Goal: Communication & Community: Answer question/provide support

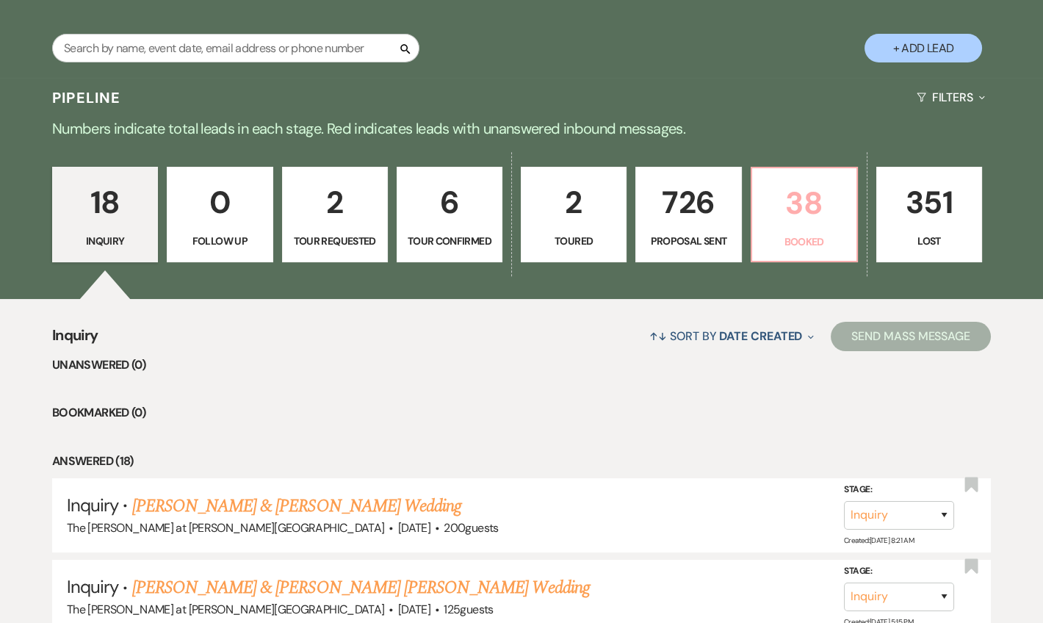
click at [812, 225] on p "38" at bounding box center [804, 202] width 87 height 49
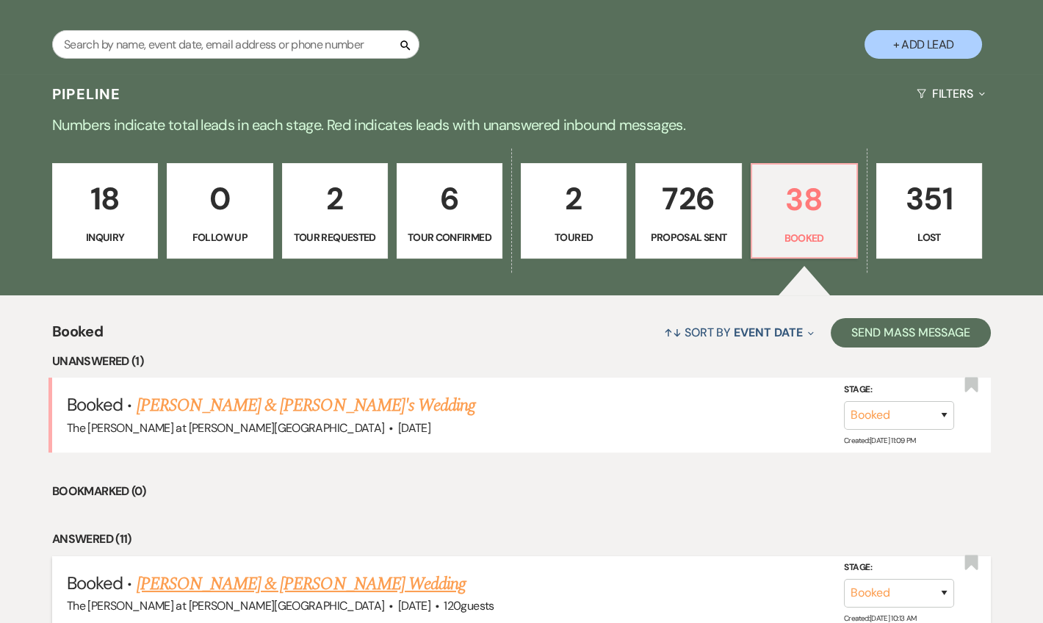
scroll to position [534, 0]
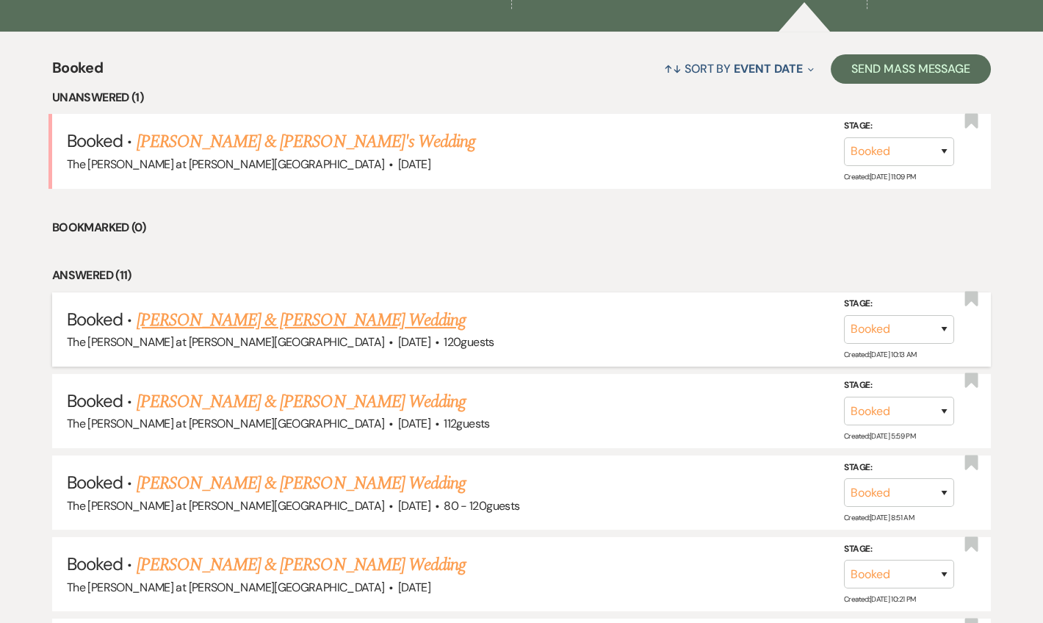
click at [311, 315] on link "Vincent Cavalieri & Maggie Kuebler's Wedding" at bounding box center [301, 320] width 329 height 26
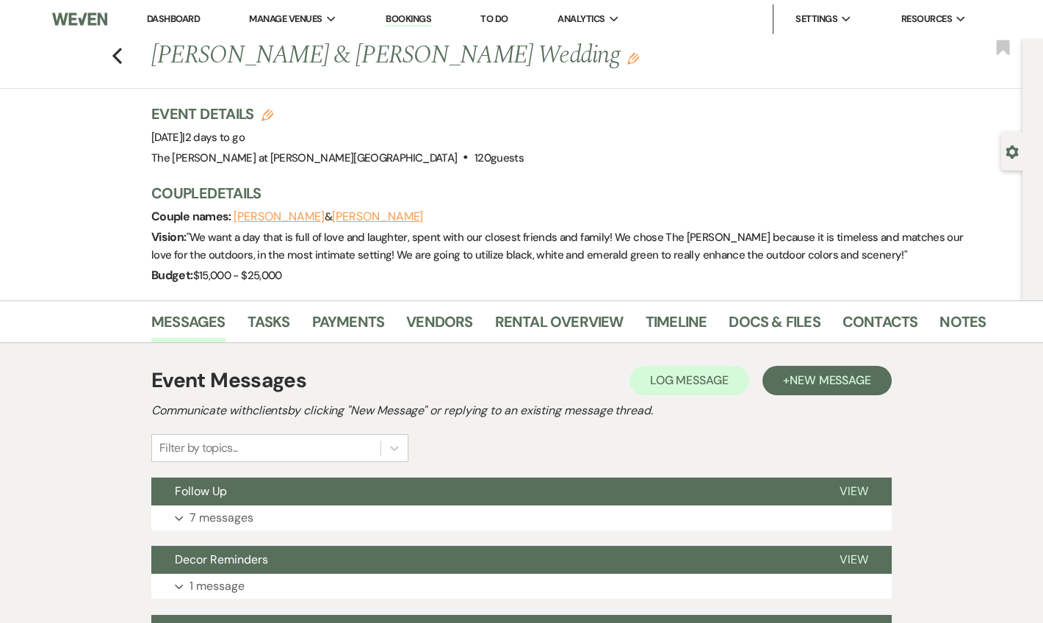
click at [924, 325] on li "Contacts" at bounding box center [891, 324] width 98 height 35
click at [939, 322] on link "Notes" at bounding box center [962, 326] width 46 height 32
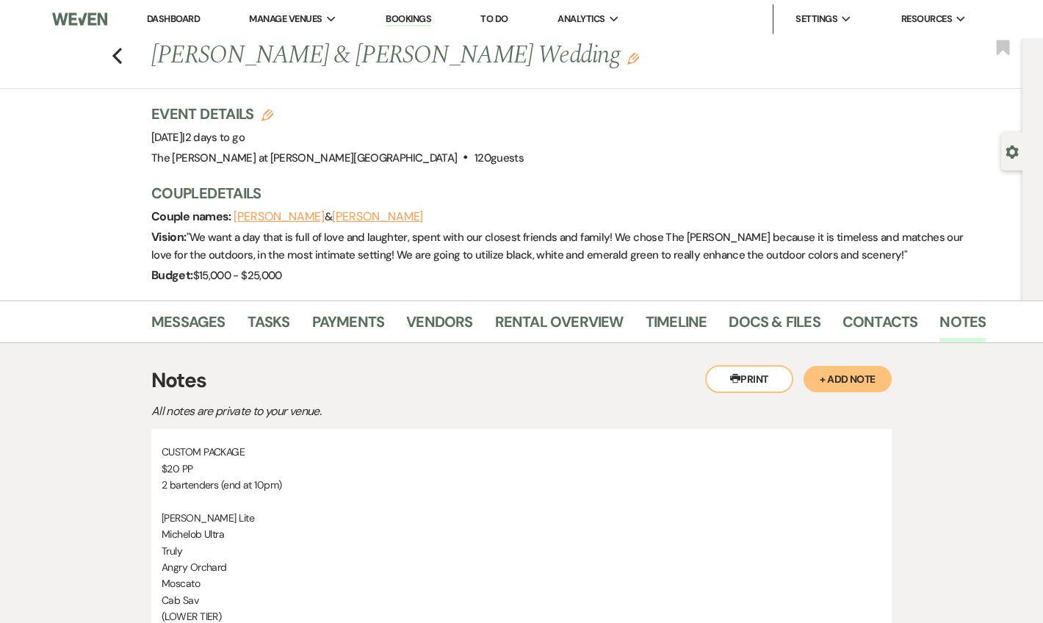
click at [125, 65] on div "Previous Vincent Cavalieri & Maggie Kuebler's Wedding Edit Bookmark" at bounding box center [508, 63] width 1030 height 51
click at [121, 51] on icon "Previous" at bounding box center [117, 56] width 11 height 18
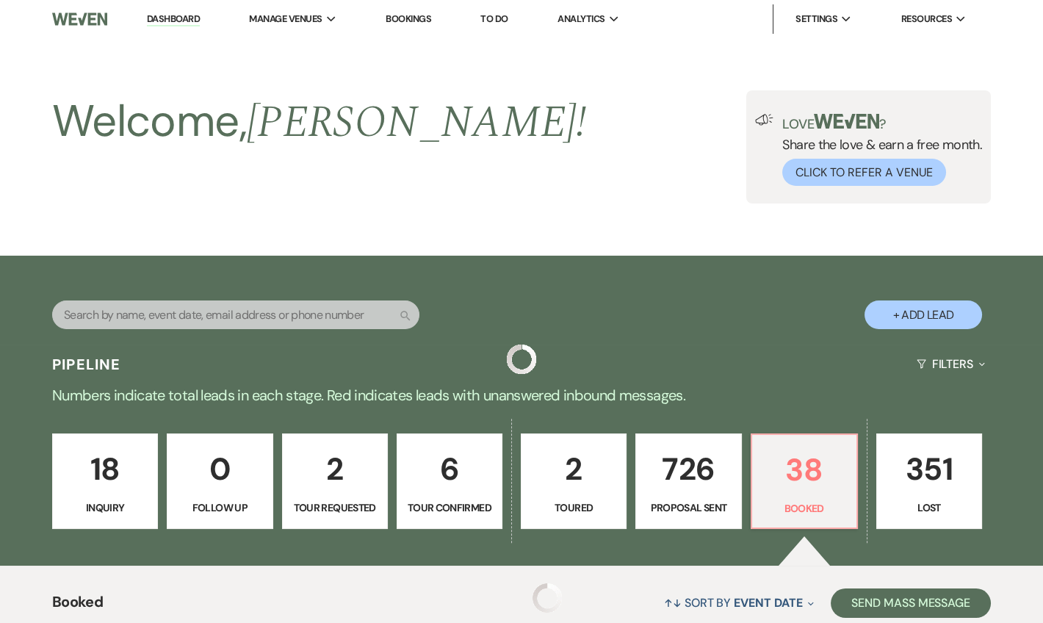
scroll to position [534, 0]
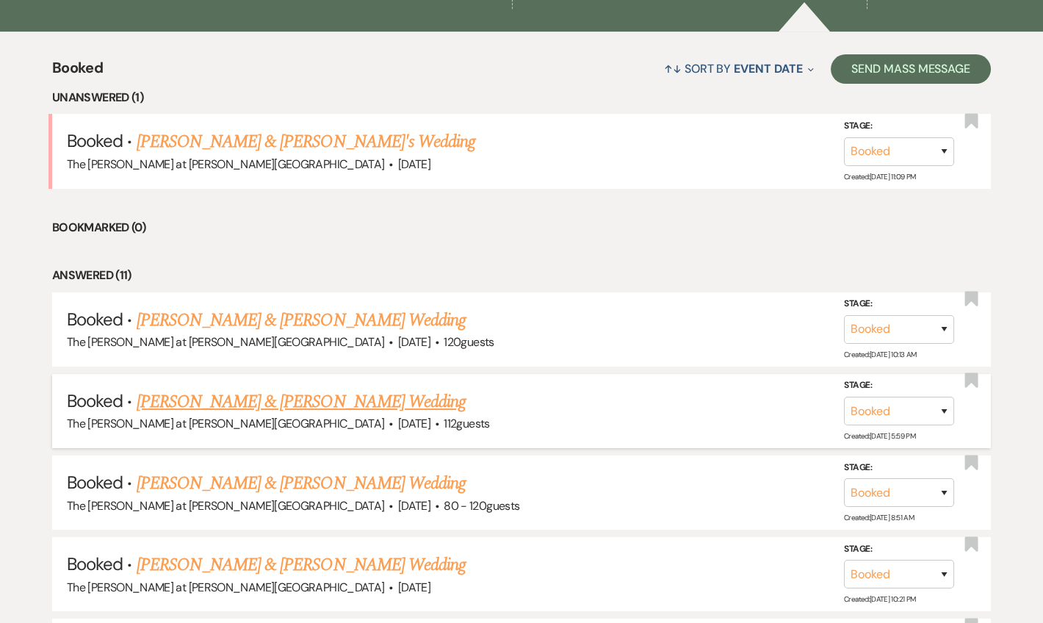
click at [297, 400] on link "Thian Misner & Claire Coe's Wedding" at bounding box center [301, 402] width 329 height 26
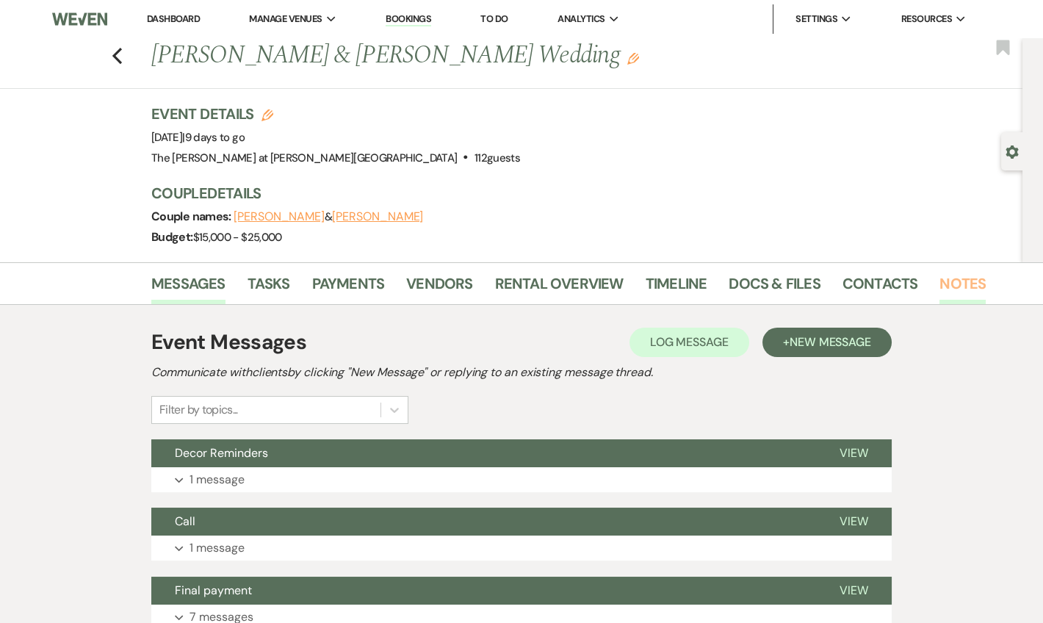
click at [950, 281] on link "Notes" at bounding box center [962, 288] width 46 height 32
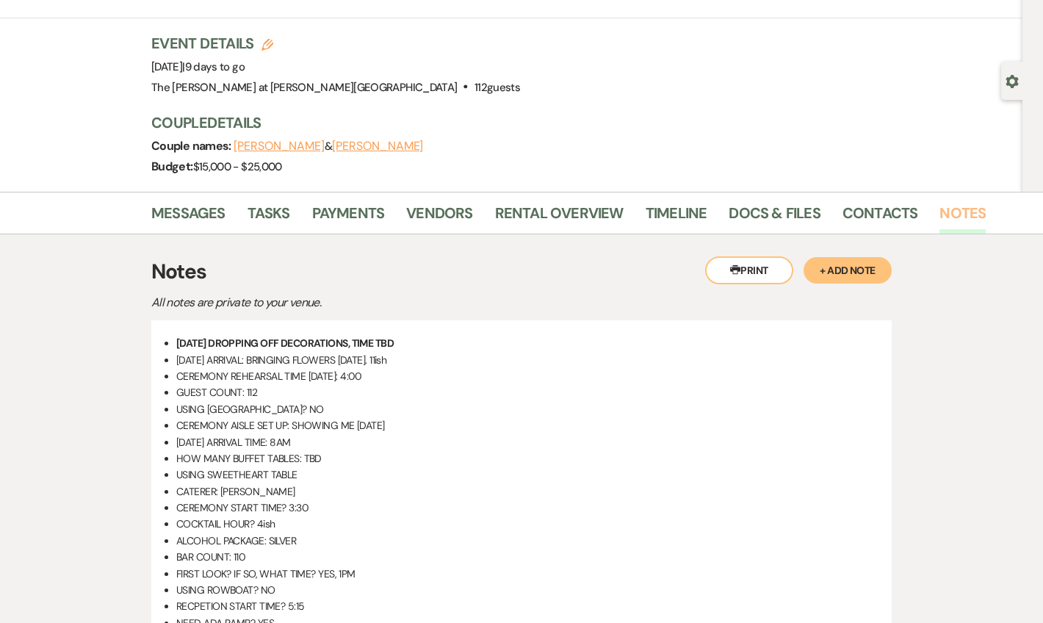
scroll to position [34, 0]
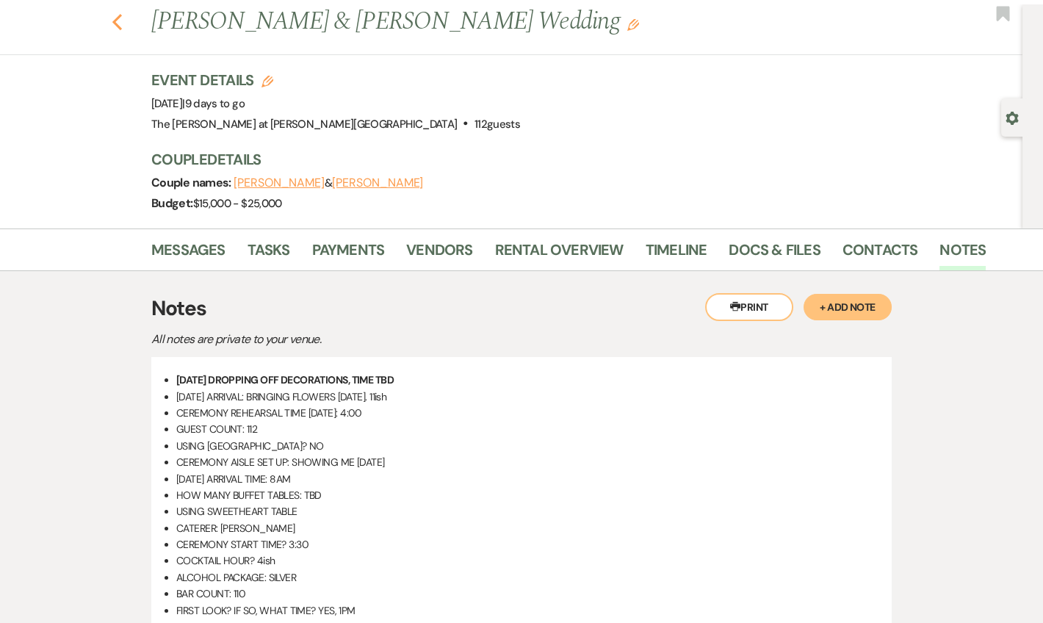
drag, startPoint x: 115, startPoint y: 24, endPoint x: 123, endPoint y: 19, distance: 9.2
click at [115, 24] on div "Previous Thian Misner & Claire Coe's Wedding Edit Bookmark" at bounding box center [508, 29] width 1030 height 51
click at [123, 18] on icon "Previous" at bounding box center [117, 22] width 11 height 18
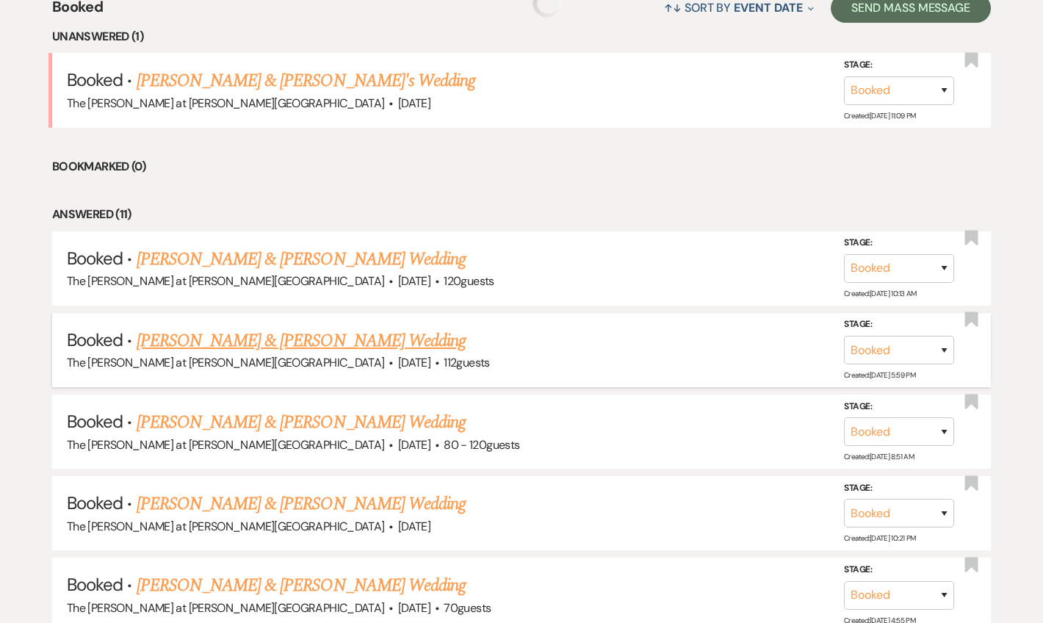
scroll to position [712, 0]
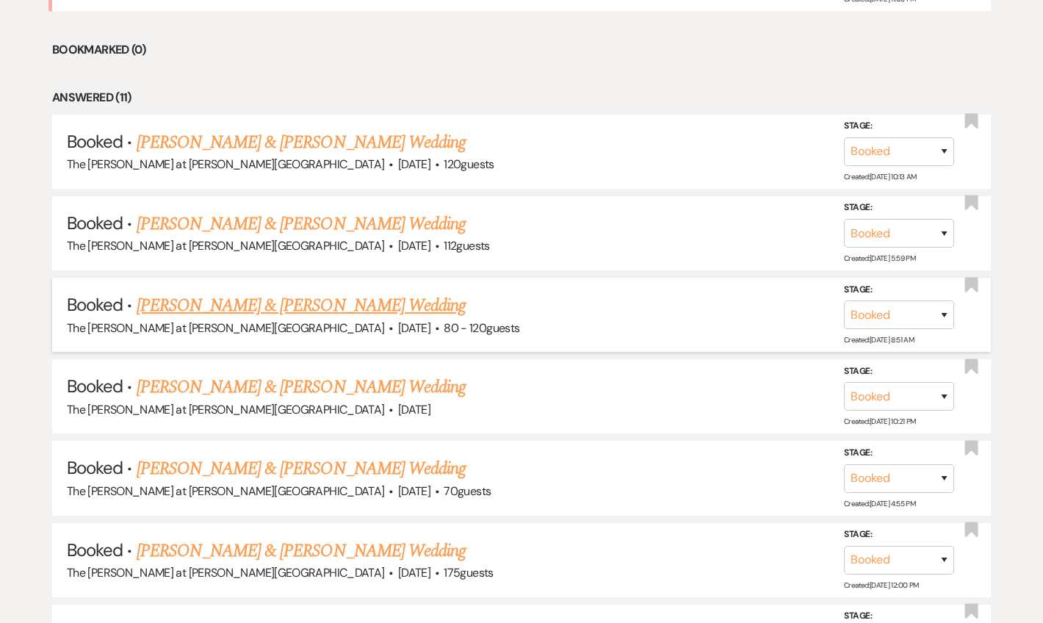
click at [200, 299] on link "Terrance Fagan & Jessica Patanjo's Wedding" at bounding box center [301, 305] width 329 height 26
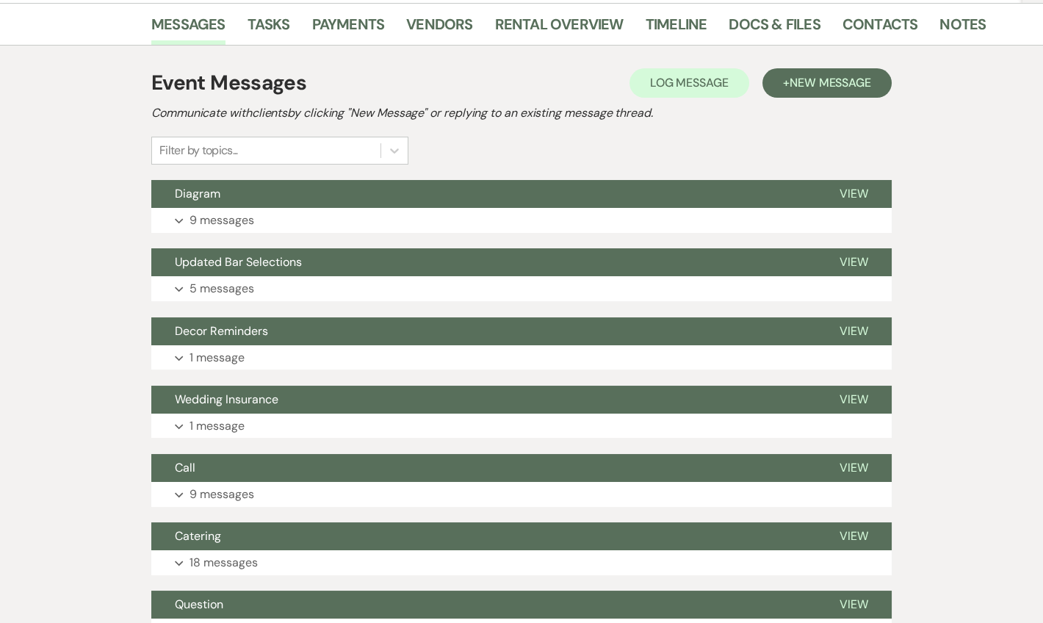
scroll to position [267, 0]
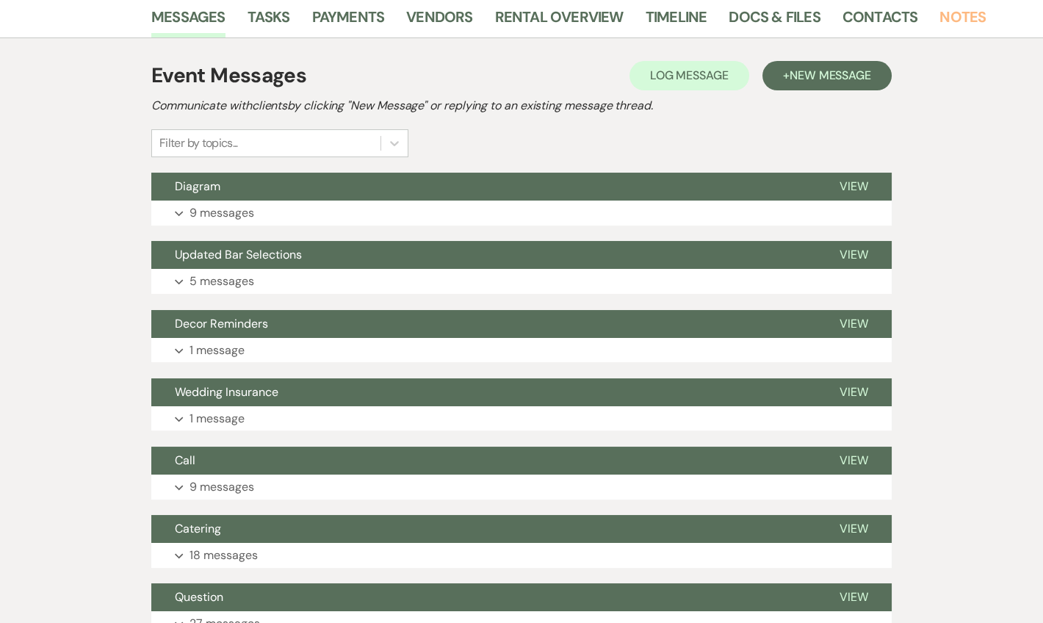
drag, startPoint x: 949, startPoint y: 15, endPoint x: 939, endPoint y: 18, distance: 10.7
click at [949, 15] on link "Notes" at bounding box center [962, 21] width 46 height 32
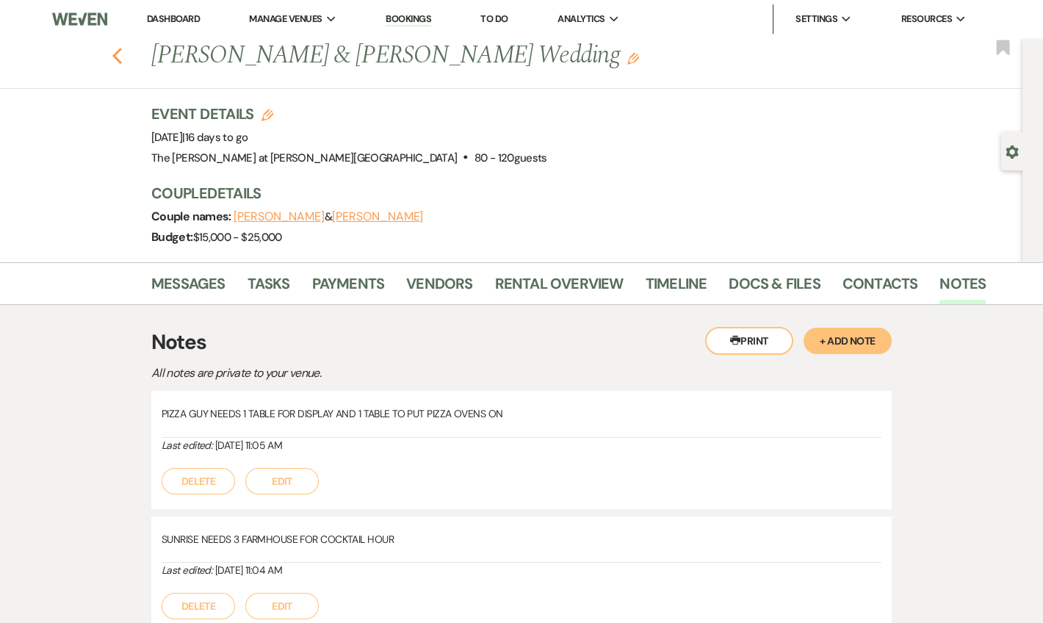
click at [123, 53] on icon "Previous" at bounding box center [117, 56] width 11 height 18
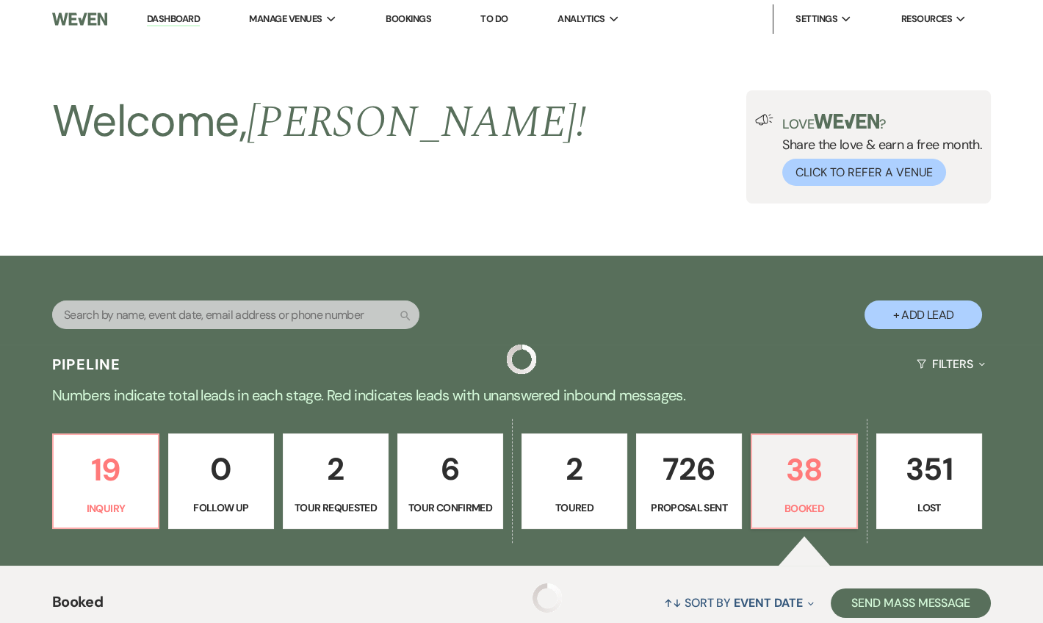
scroll to position [712, 0]
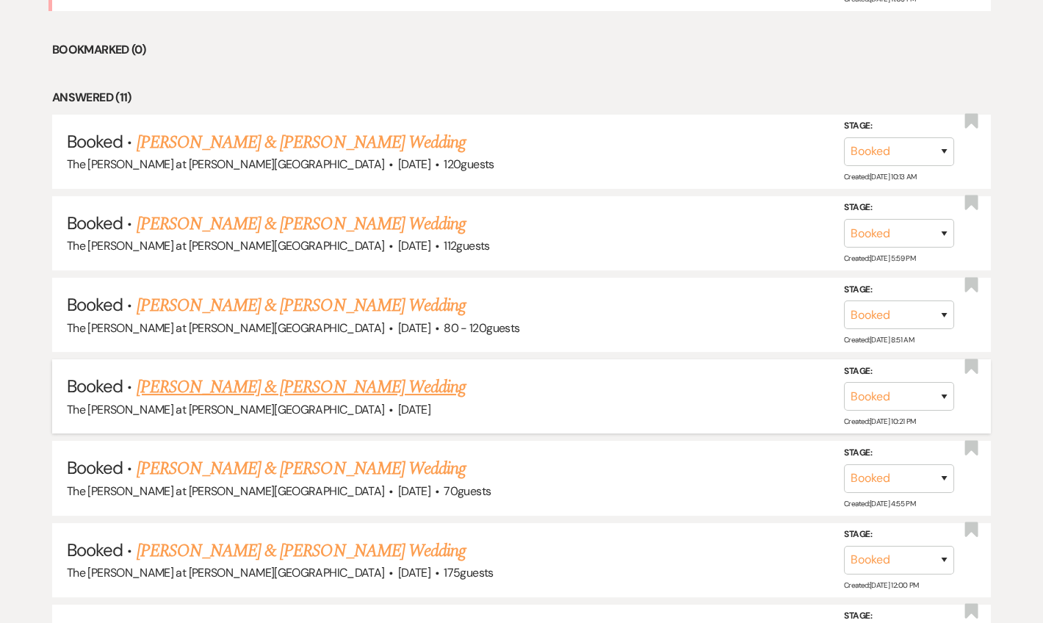
click at [231, 394] on link "River Sisson & Alexis Hults's Wedding" at bounding box center [301, 387] width 329 height 26
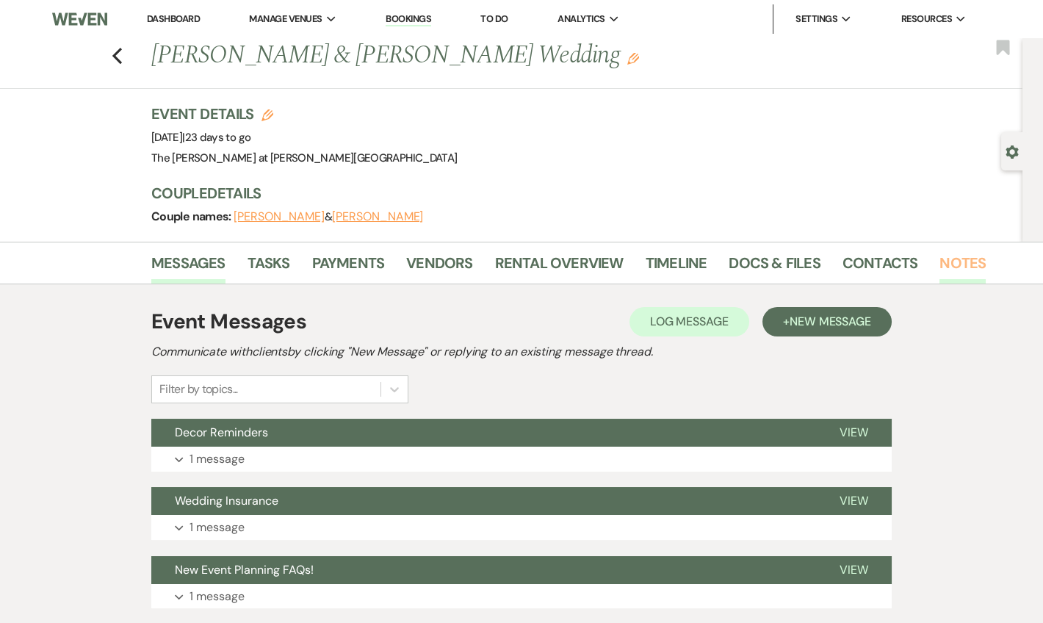
click at [970, 253] on link "Notes" at bounding box center [962, 267] width 46 height 32
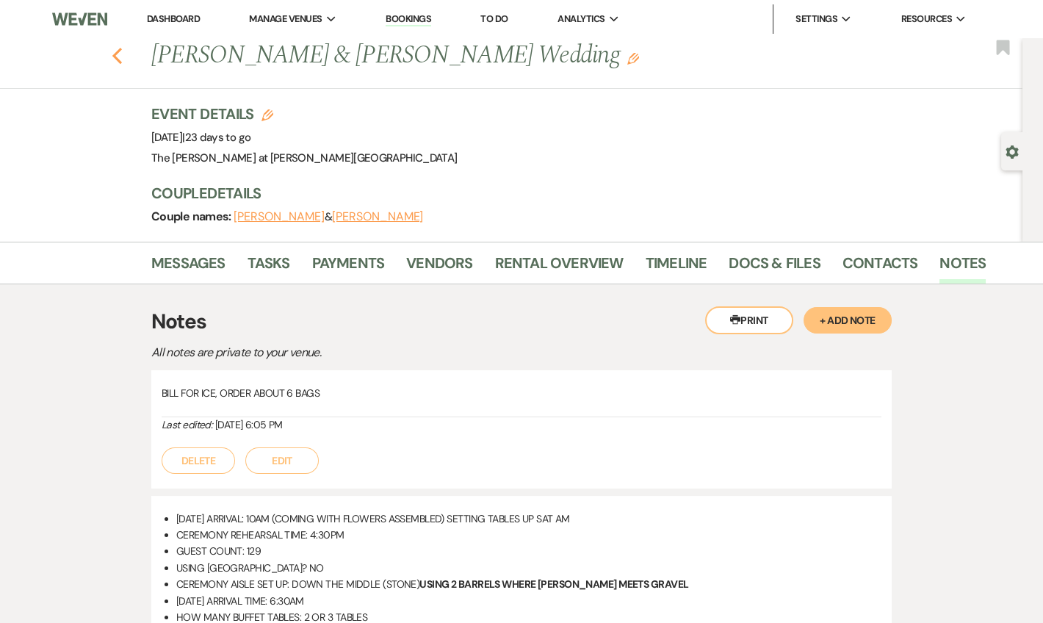
click at [122, 59] on use "button" at bounding box center [117, 56] width 10 height 16
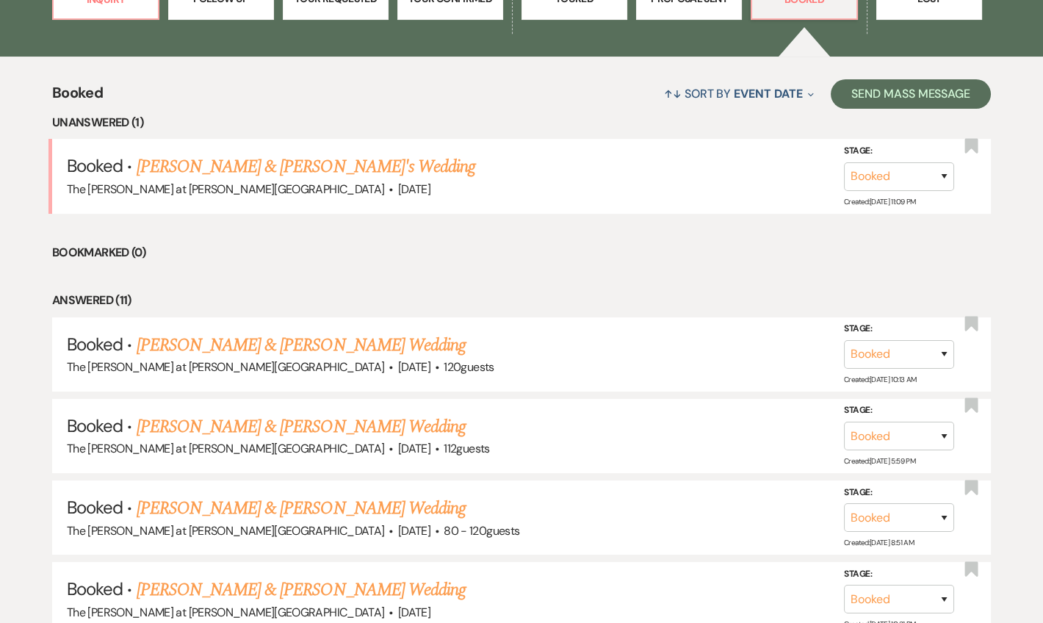
scroll to position [355, 0]
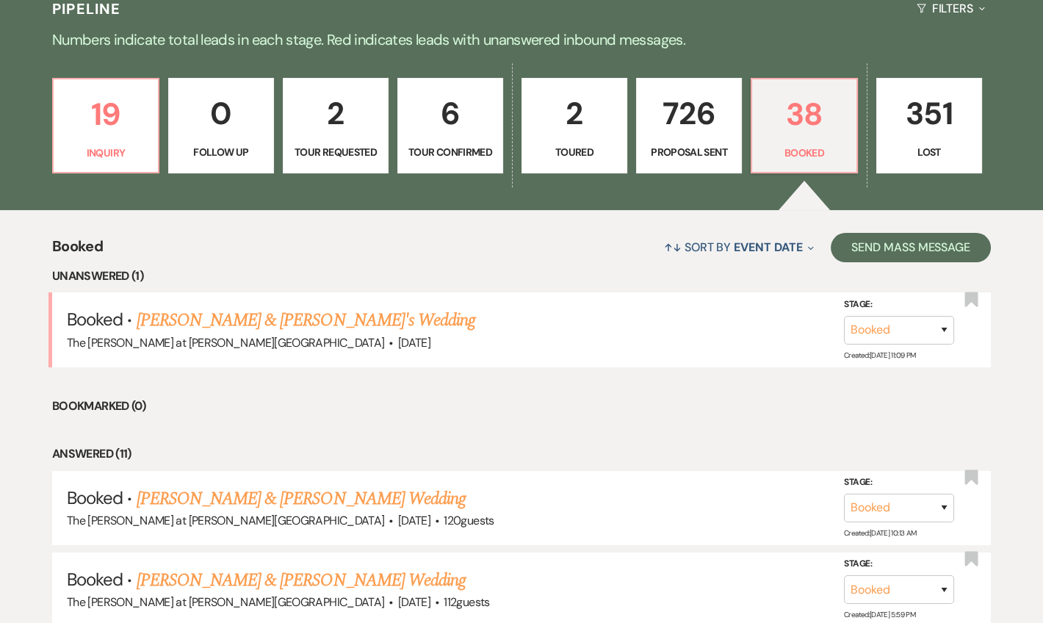
drag, startPoint x: 253, startPoint y: 313, endPoint x: 309, endPoint y: 275, distance: 67.2
click at [253, 313] on link "Joshua & Kayla's Wedding" at bounding box center [306, 320] width 339 height 26
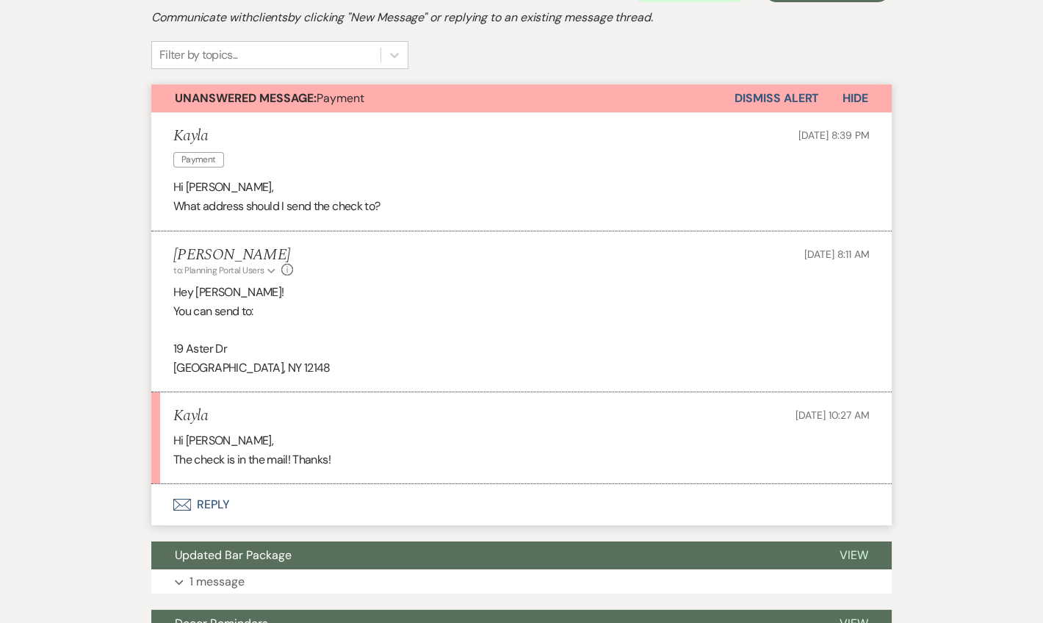
scroll to position [355, 0]
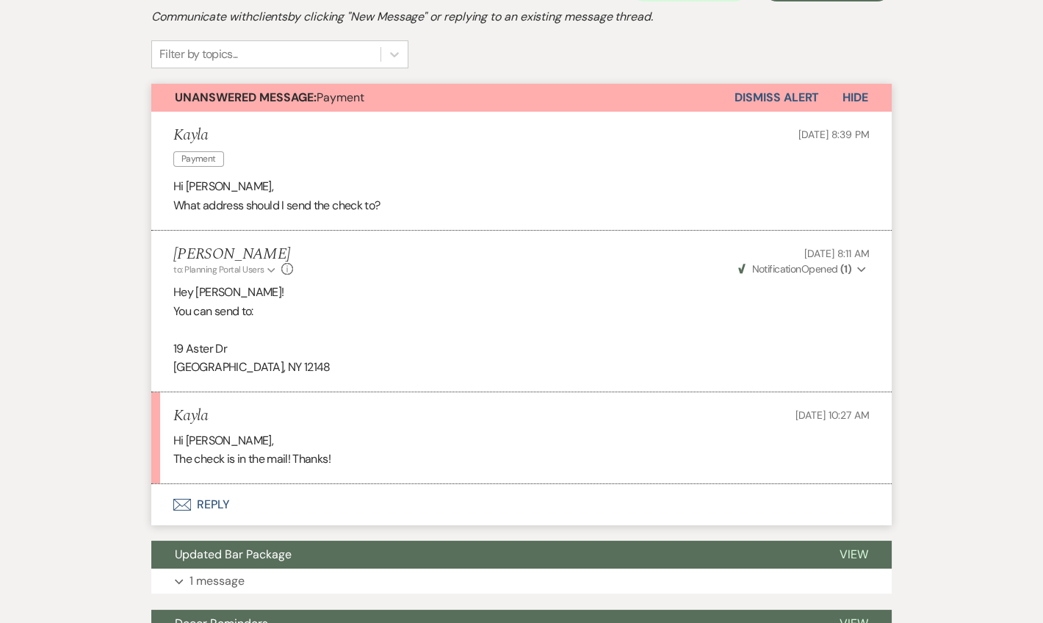
click at [735, 93] on button "Dismiss Alert" at bounding box center [776, 98] width 84 height 28
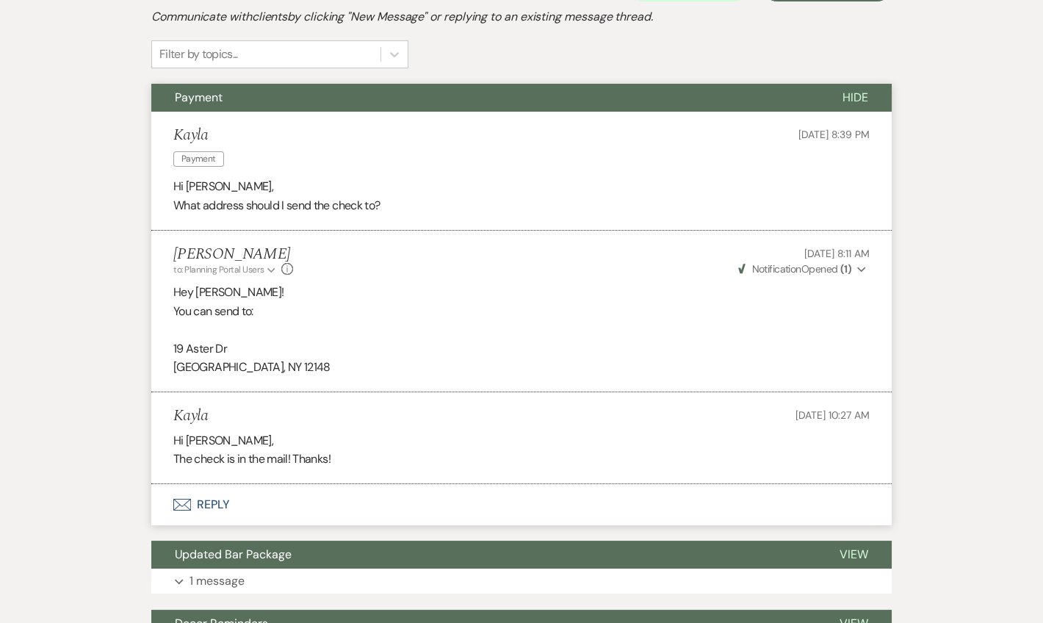
click at [200, 502] on button "Envelope Reply" at bounding box center [521, 504] width 740 height 41
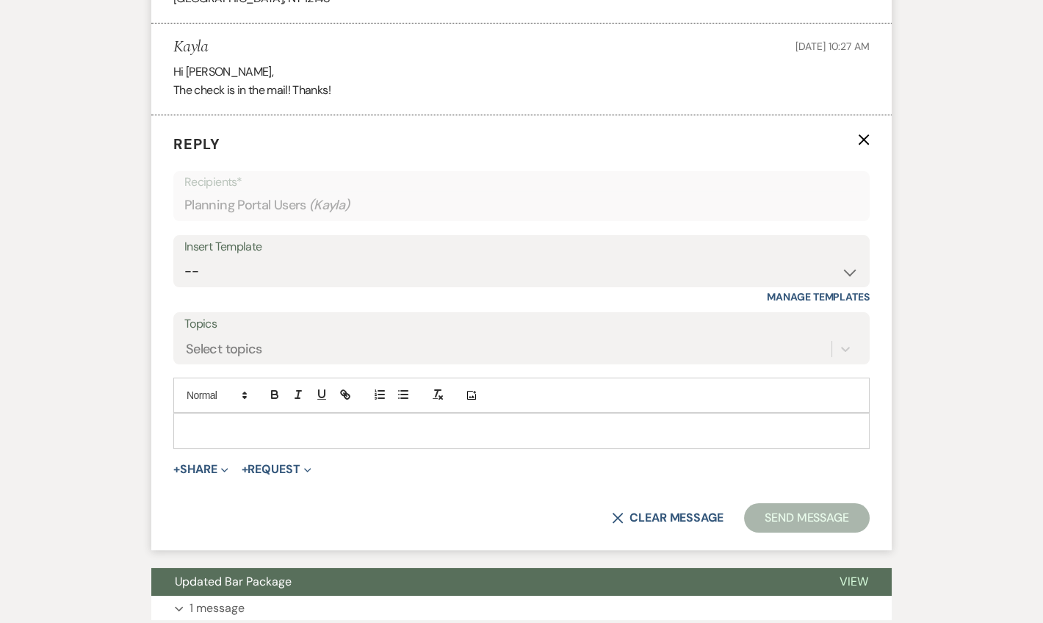
scroll to position [743, 0]
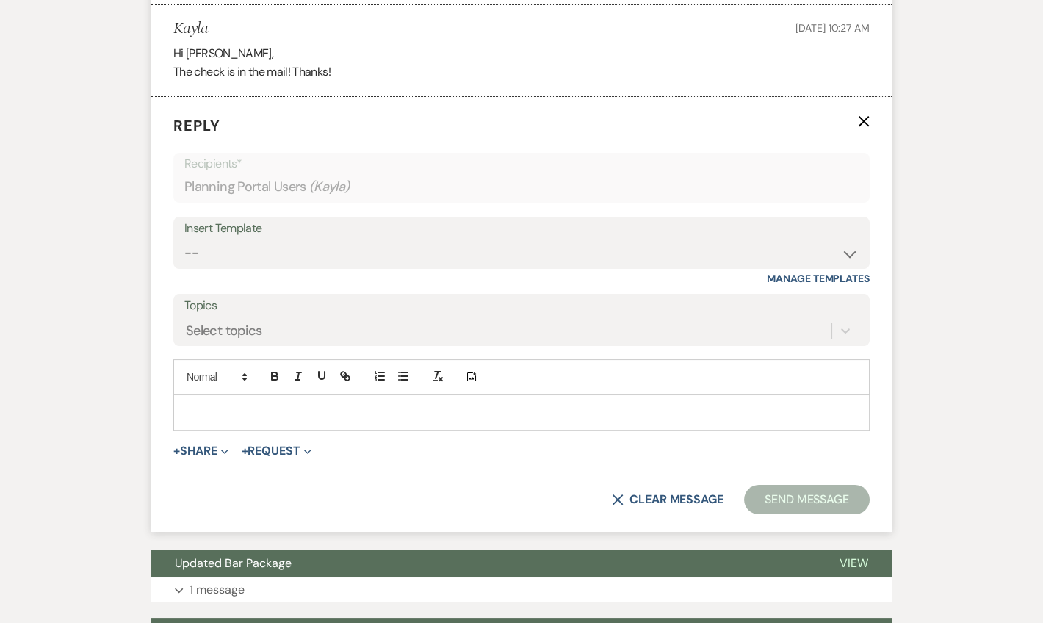
click at [250, 404] on p at bounding box center [521, 412] width 673 height 16
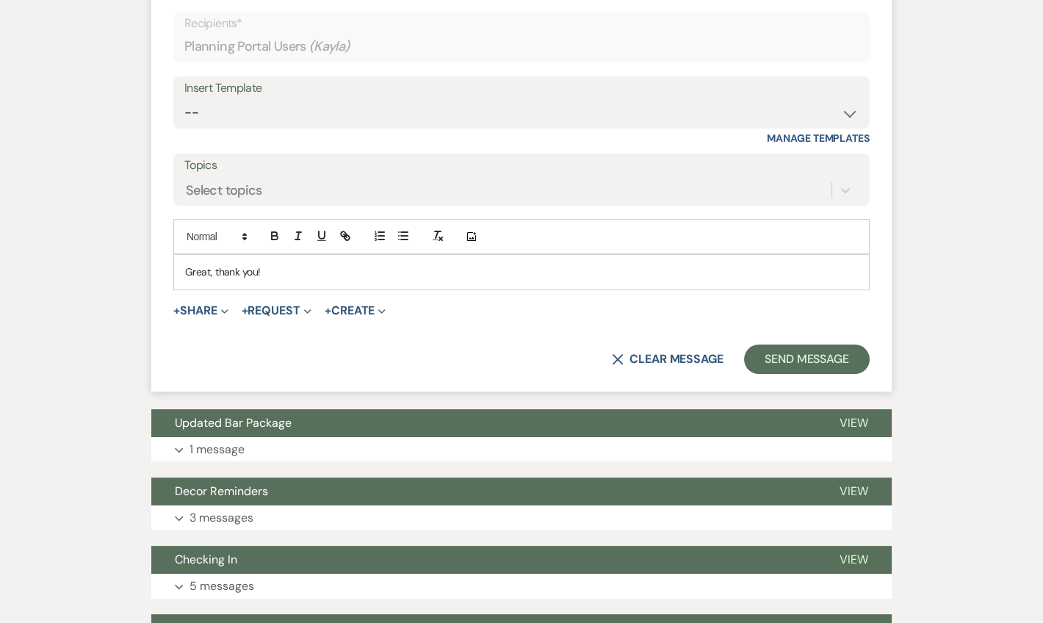
scroll to position [1099, 0]
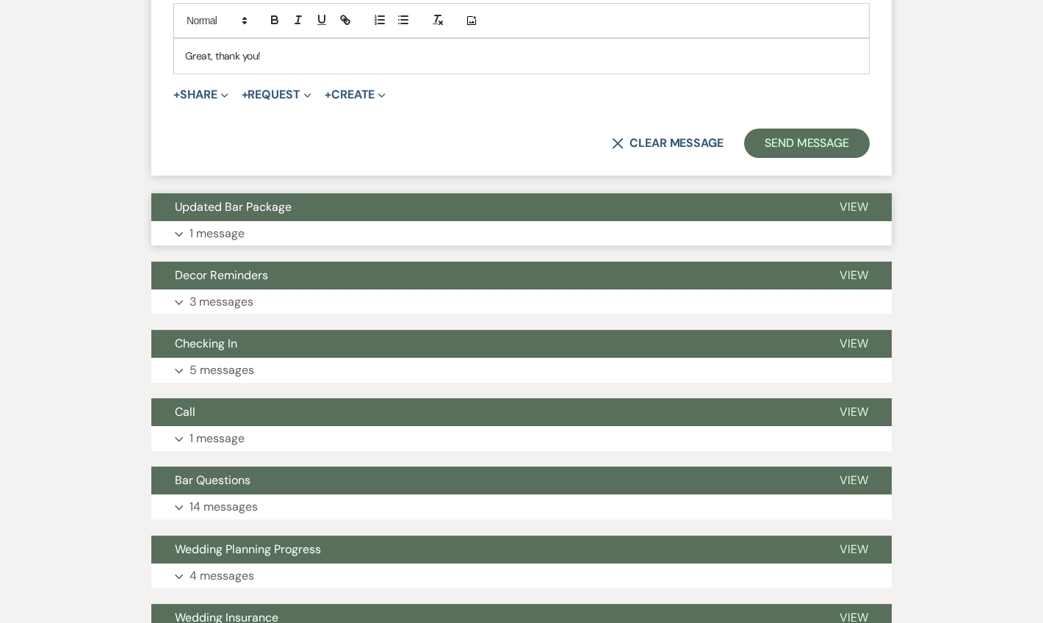
click at [225, 224] on p "1 message" at bounding box center [216, 233] width 55 height 19
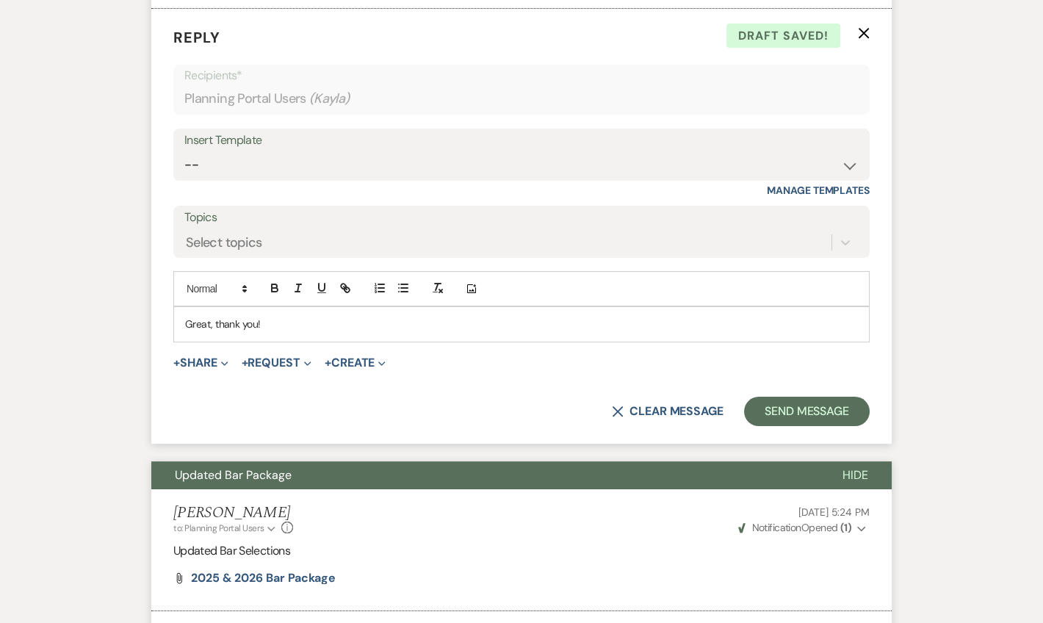
scroll to position [831, 0]
click at [284, 320] on p "Great, thank you!" at bounding box center [521, 323] width 673 height 16
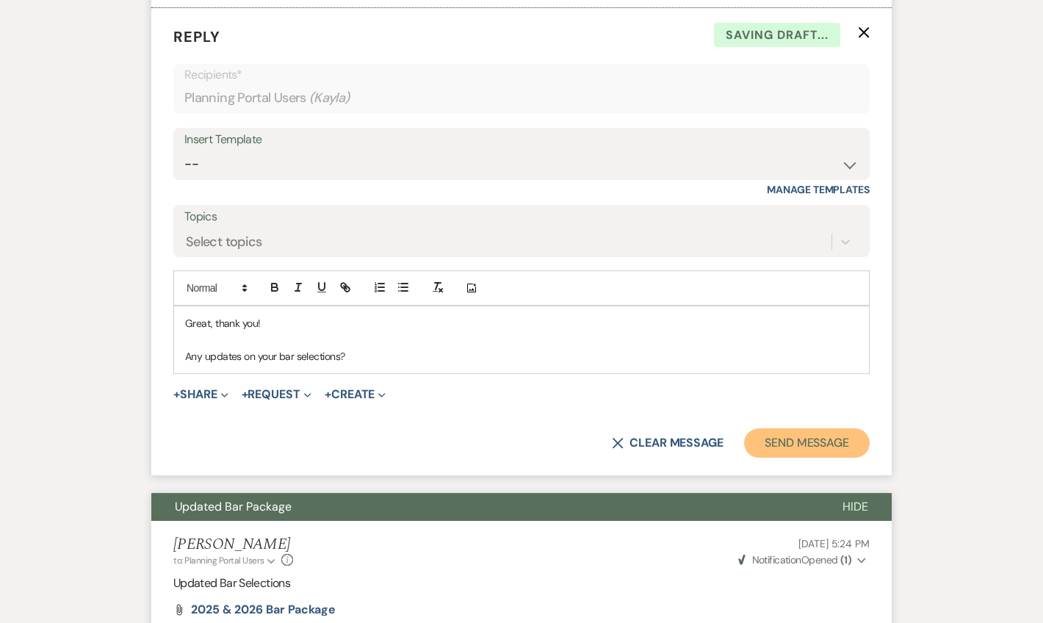
click at [812, 445] on button "Send Message" at bounding box center [807, 442] width 126 height 29
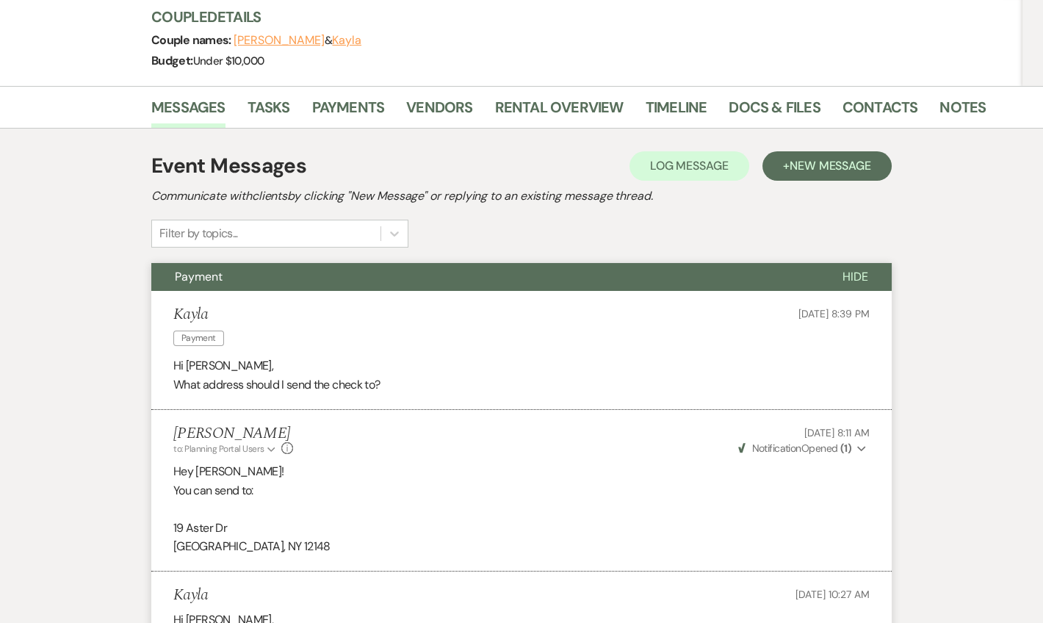
scroll to position [0, 0]
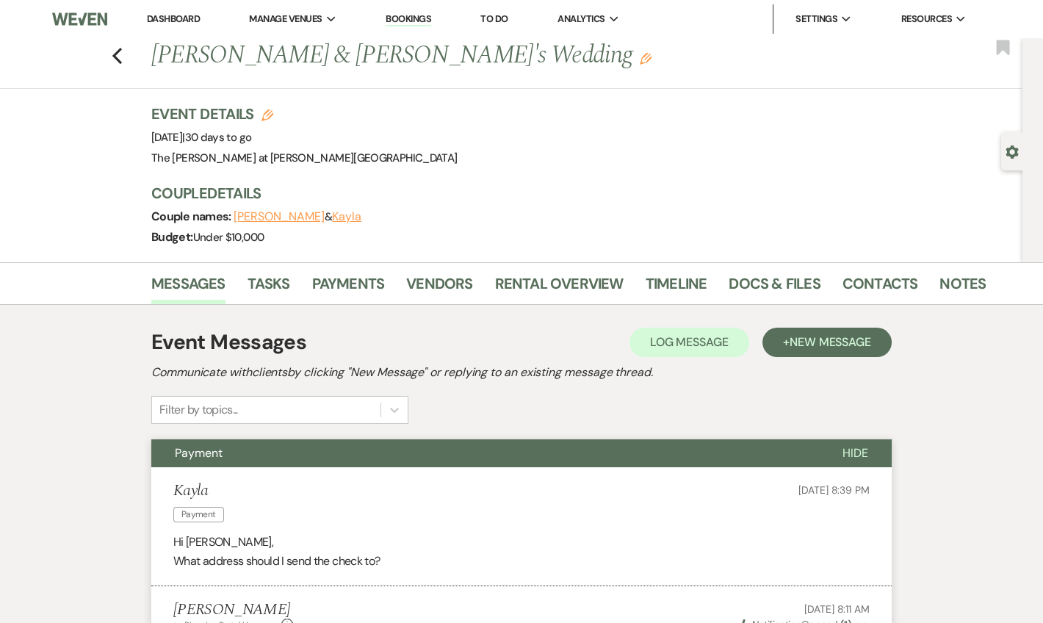
click at [189, 18] on link "Dashboard" at bounding box center [173, 18] width 53 height 12
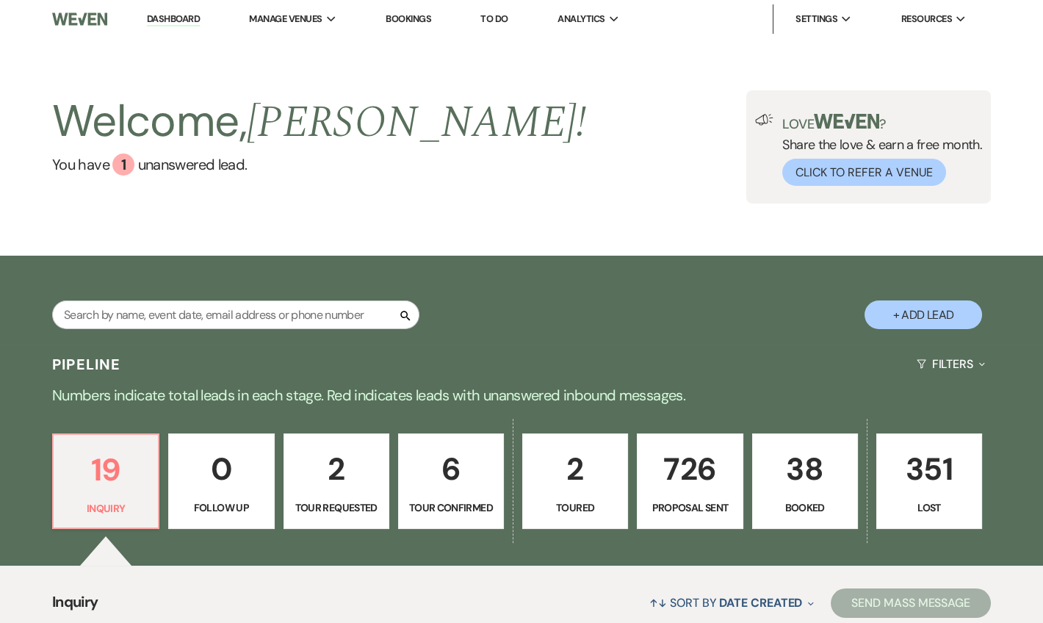
click at [716, 260] on div "Search + Add Lead" at bounding box center [521, 300] width 1043 height 89
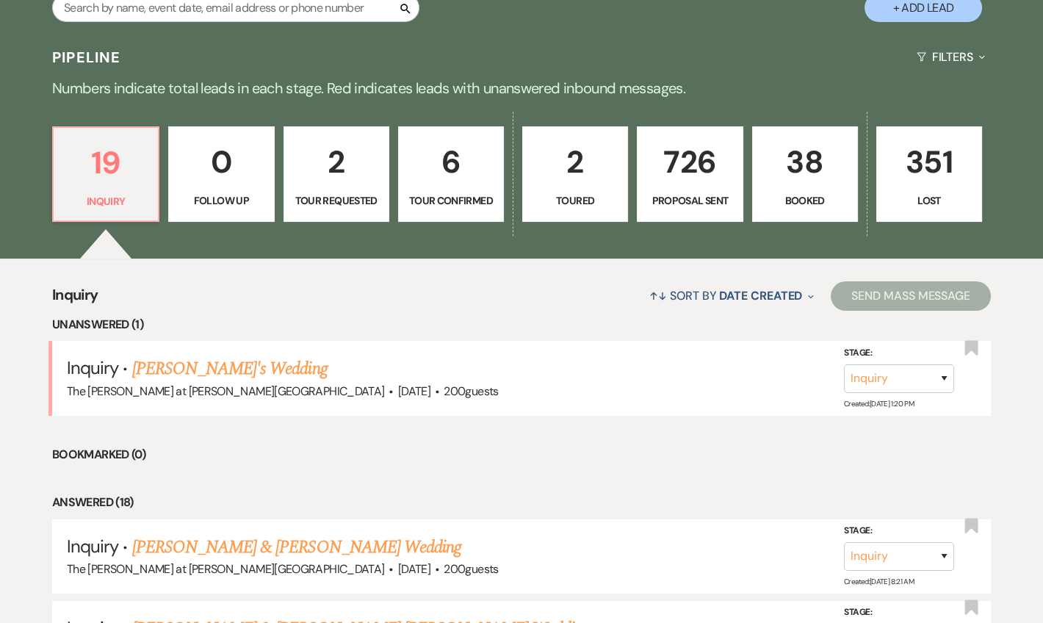
scroll to position [267, 0]
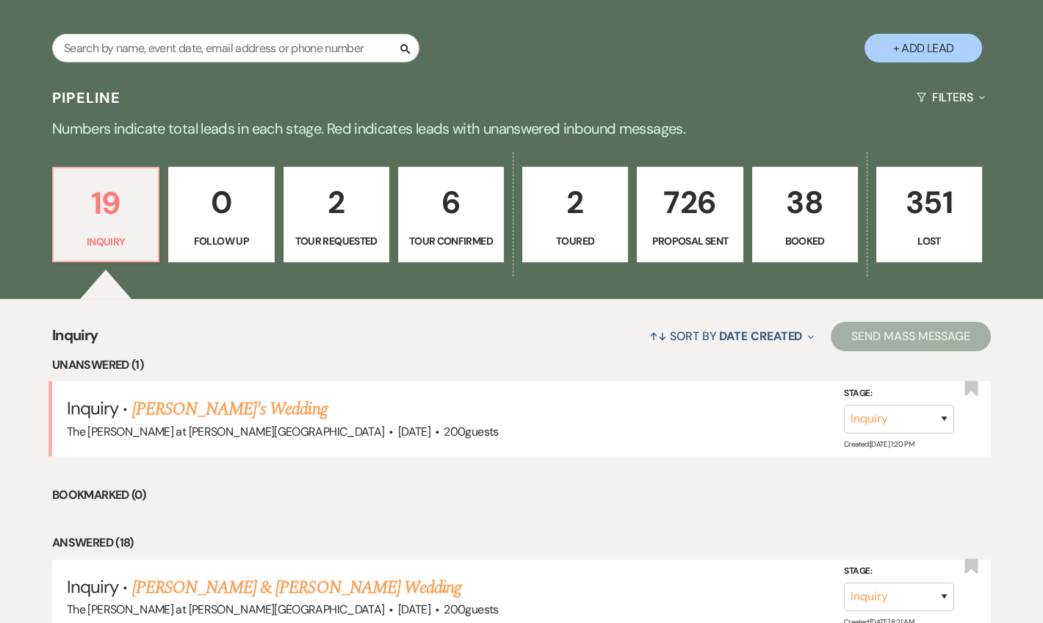
click at [771, 198] on p "38" at bounding box center [805, 202] width 87 height 49
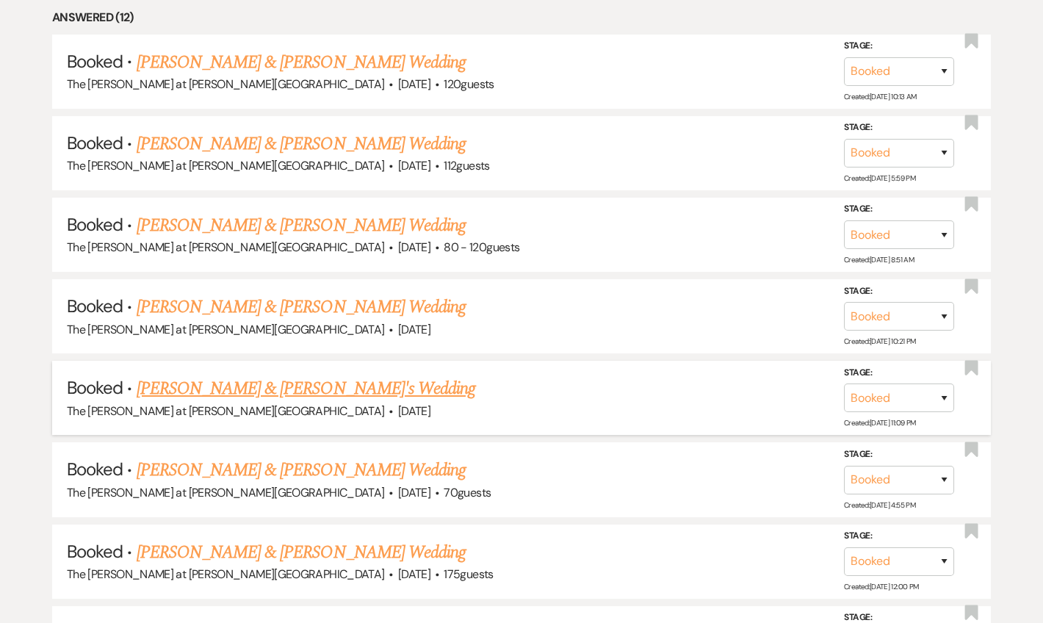
scroll to position [712, 0]
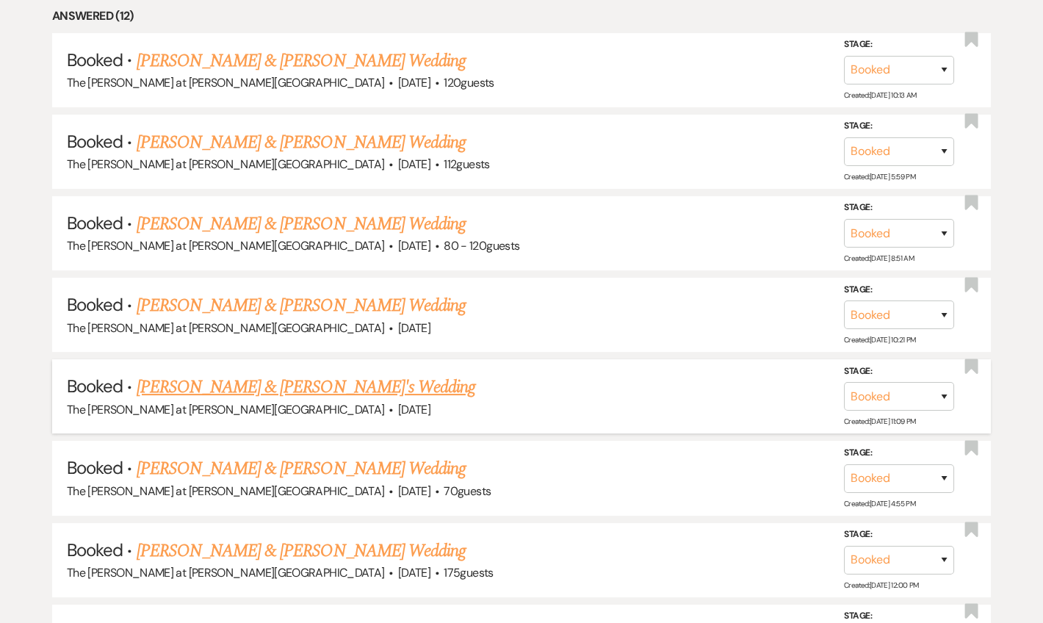
click at [205, 386] on link "Joshua & Kayla's Wedding" at bounding box center [306, 387] width 339 height 26
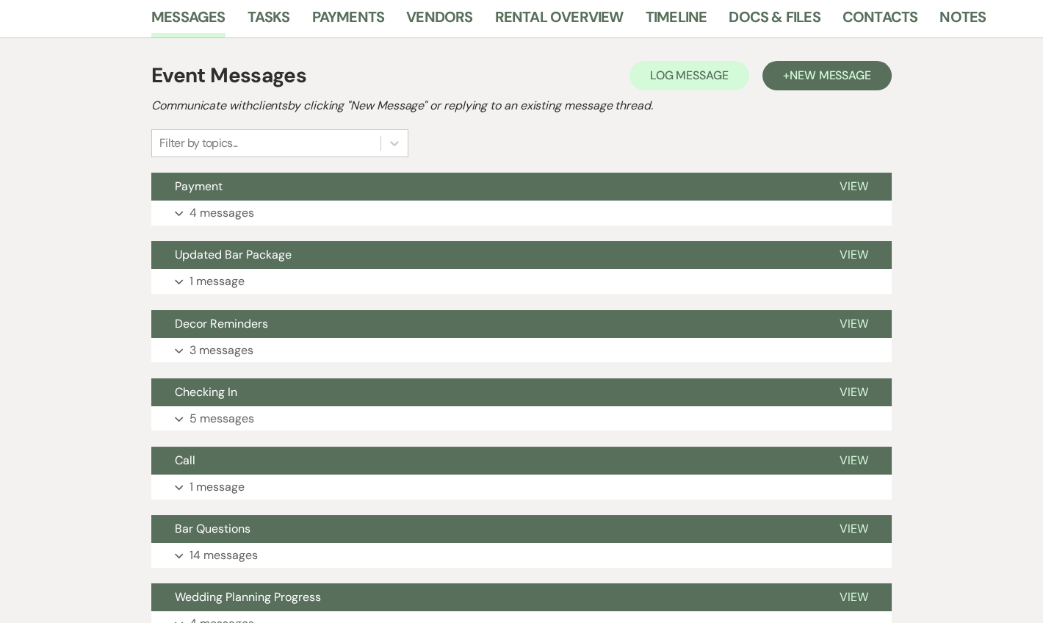
scroll to position [89, 0]
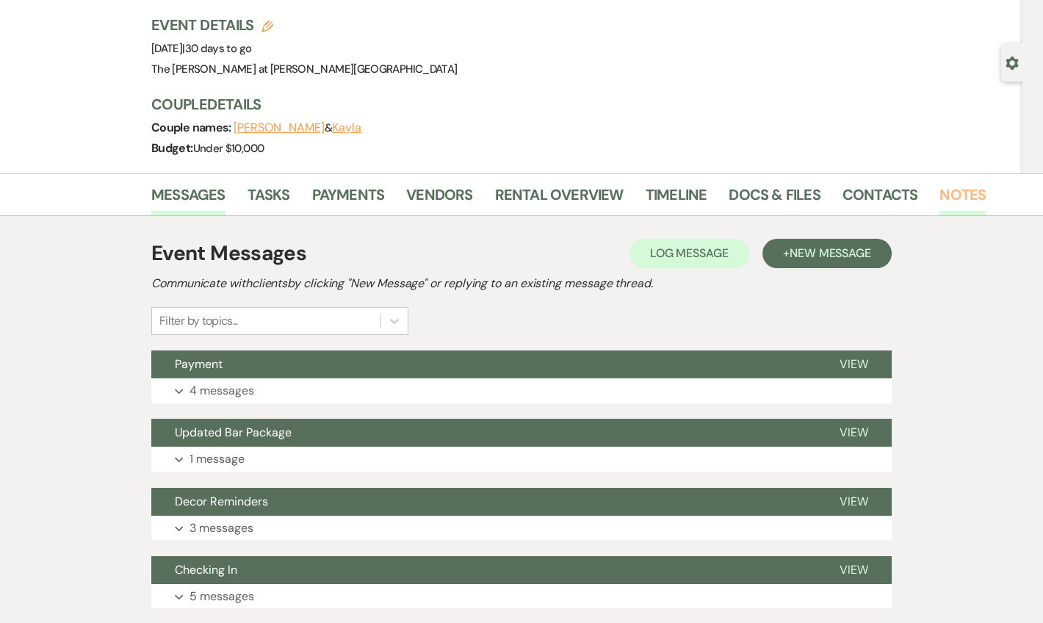
click at [945, 200] on link "Notes" at bounding box center [962, 199] width 46 height 32
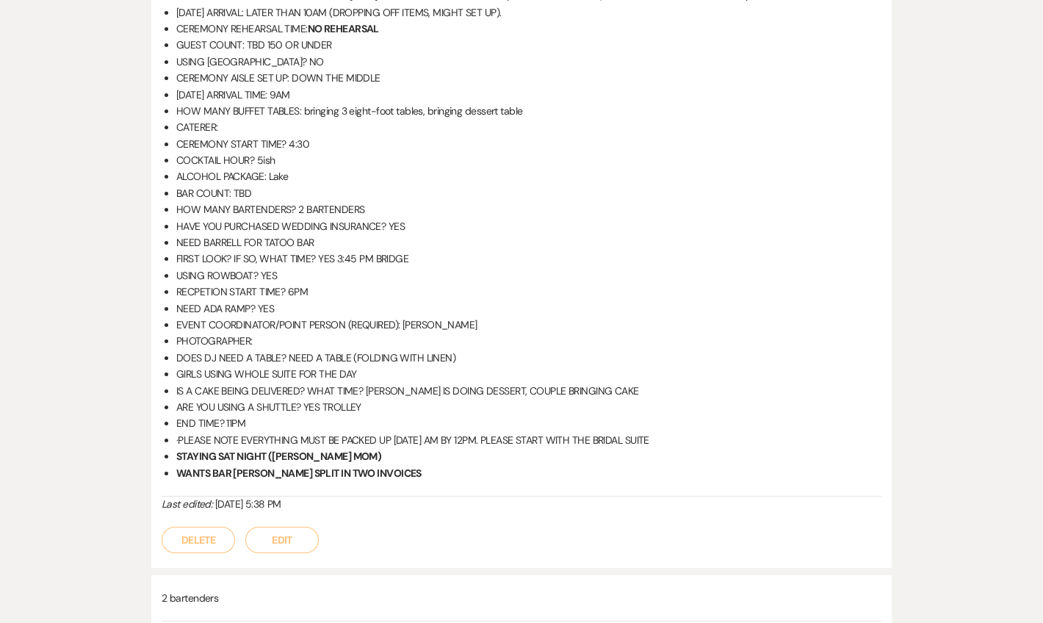
scroll to position [383, 0]
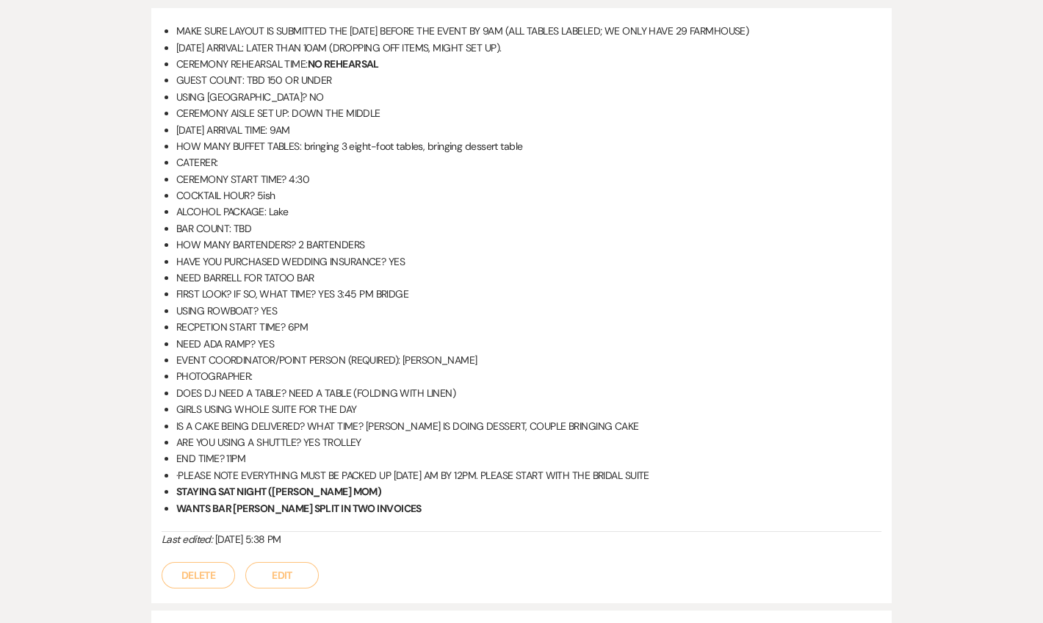
click at [524, 209] on li "ALCOHOL PACKAGE: Lake" at bounding box center [528, 211] width 705 height 16
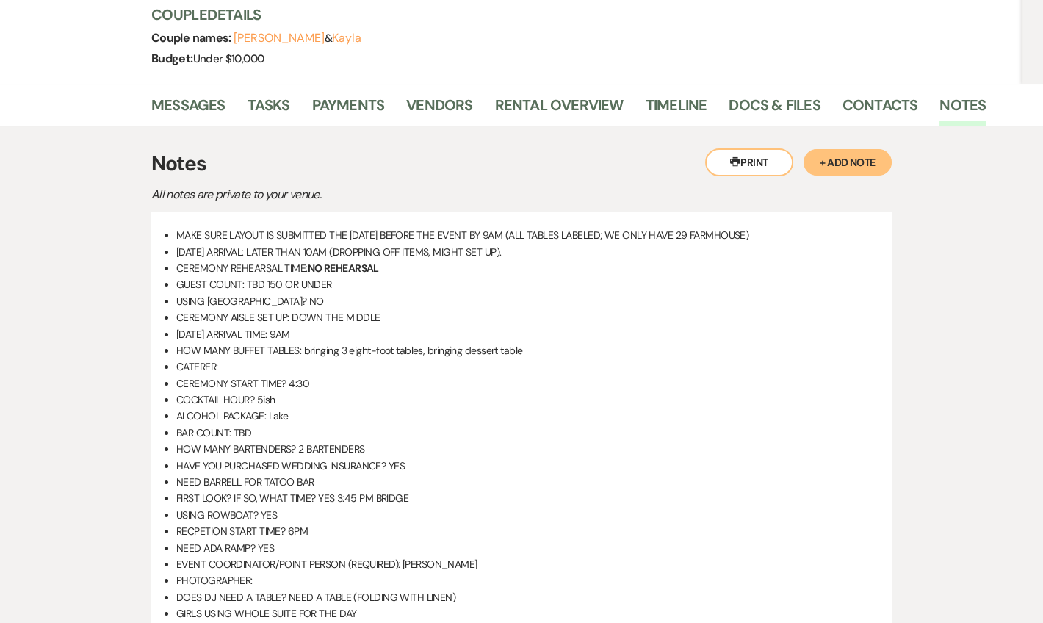
scroll to position [0, 0]
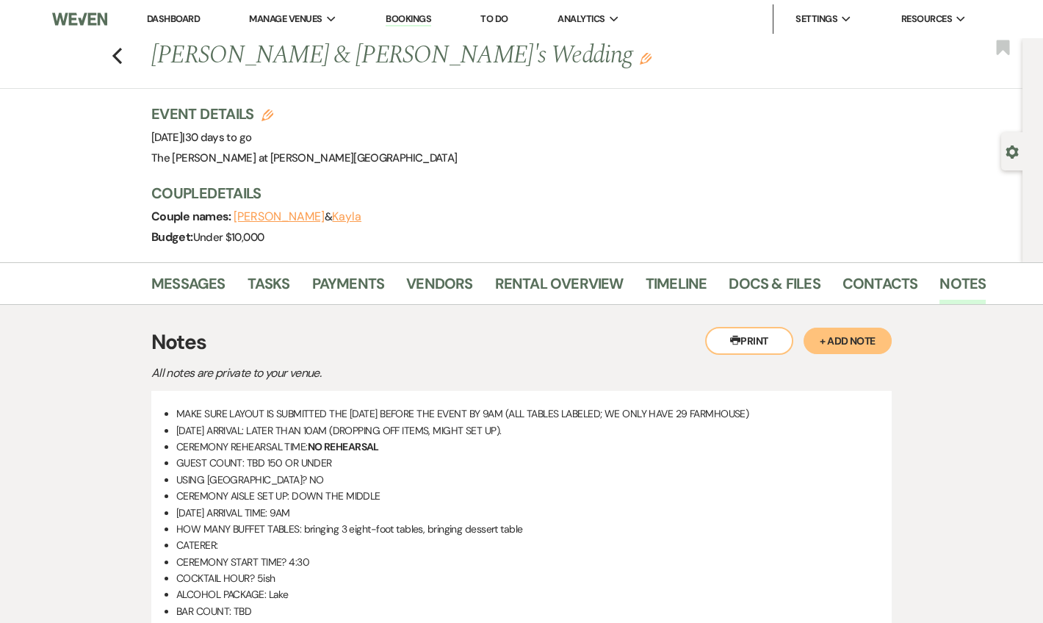
click at [162, 12] on link "Dashboard" at bounding box center [173, 18] width 53 height 12
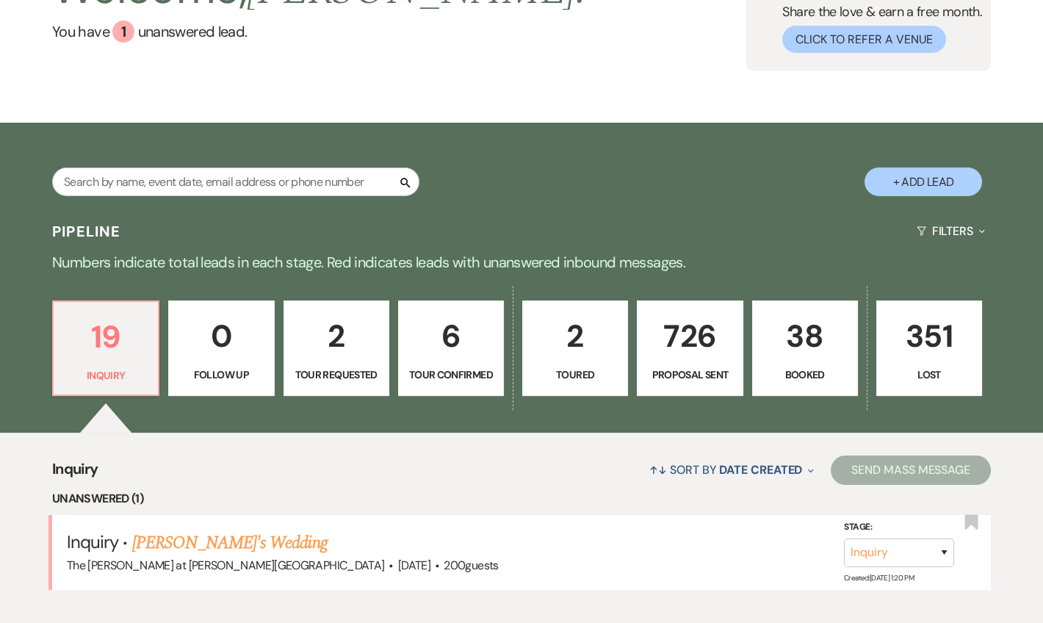
scroll to position [267, 0]
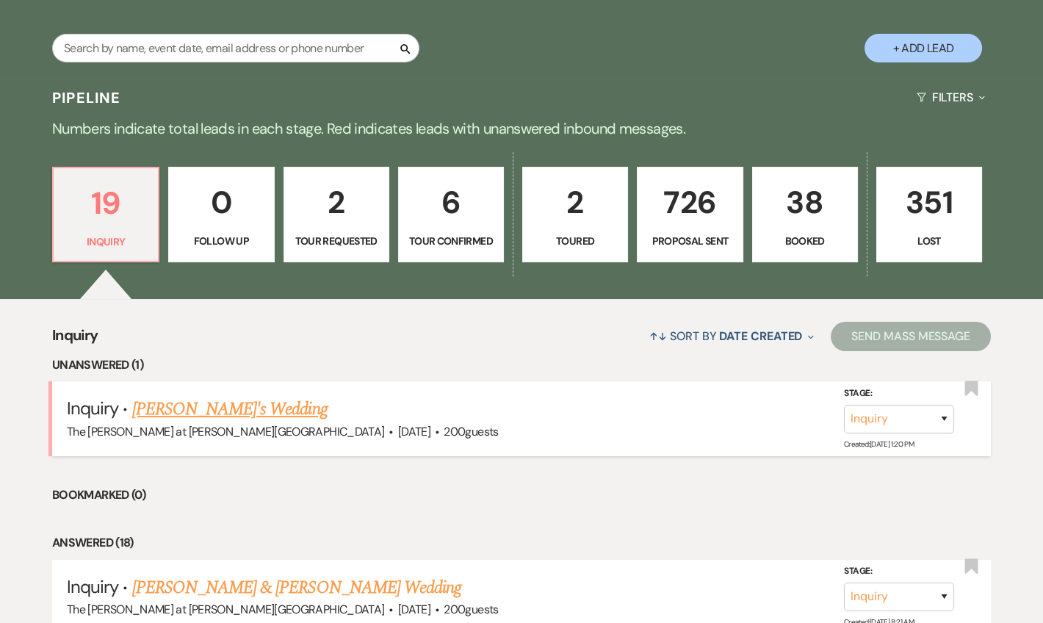
drag, startPoint x: 186, startPoint y: 420, endPoint x: 193, endPoint y: 418, distance: 7.7
click at [186, 422] on div "The Rosemary at Spano Lake · May 30, 2026 · 200 guests" at bounding box center [521, 431] width 909 height 19
click at [180, 410] on link "[PERSON_NAME]'s Wedding" at bounding box center [229, 409] width 195 height 26
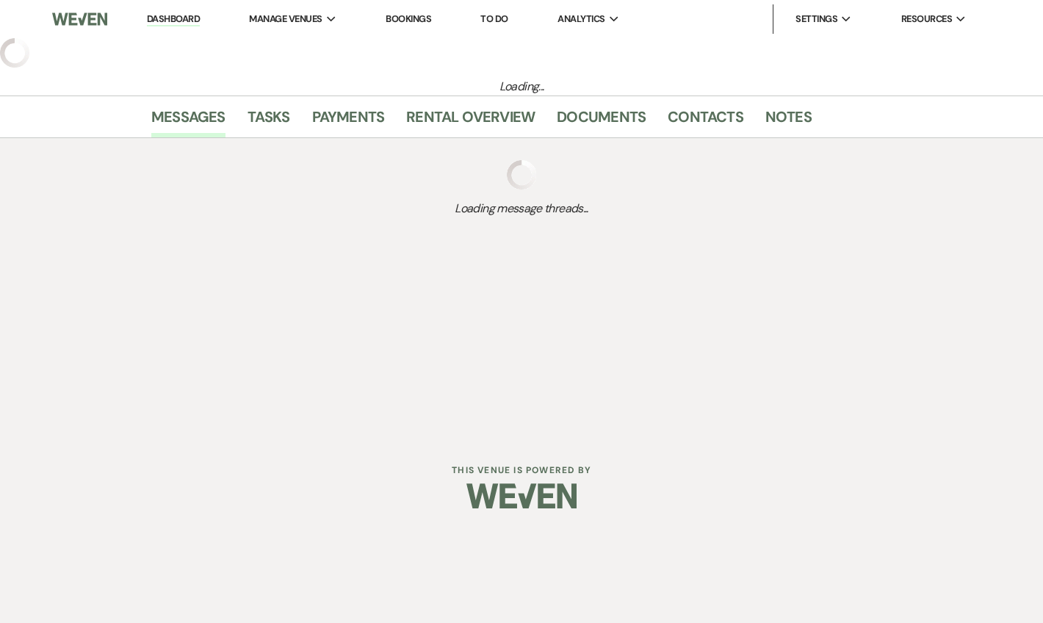
select select "5"
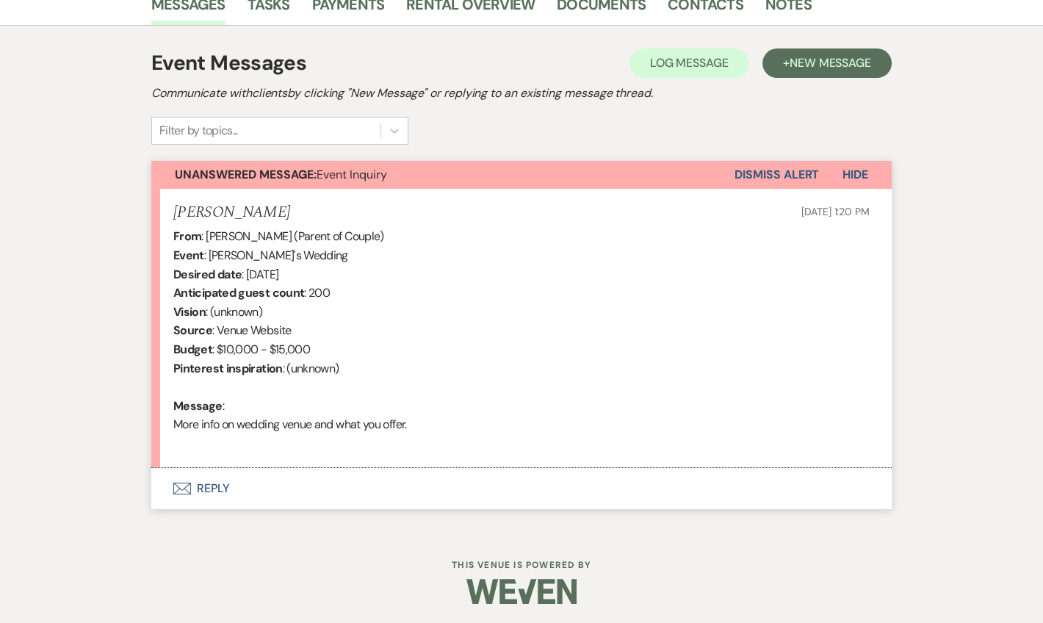
scroll to position [386, 0]
click at [206, 497] on button "Envelope Reply" at bounding box center [521, 487] width 740 height 41
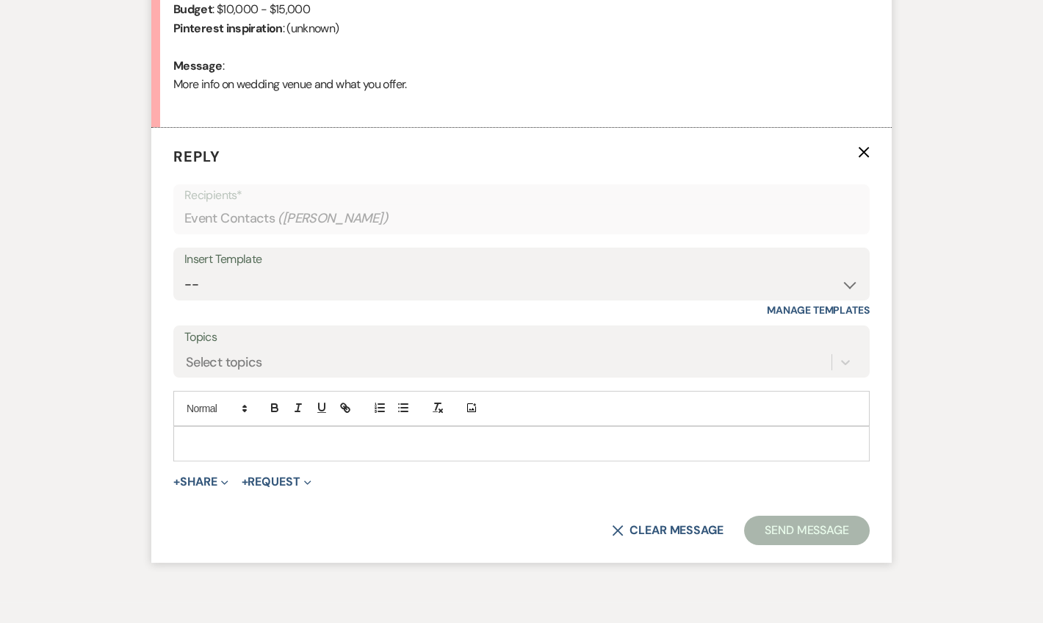
scroll to position [758, 0]
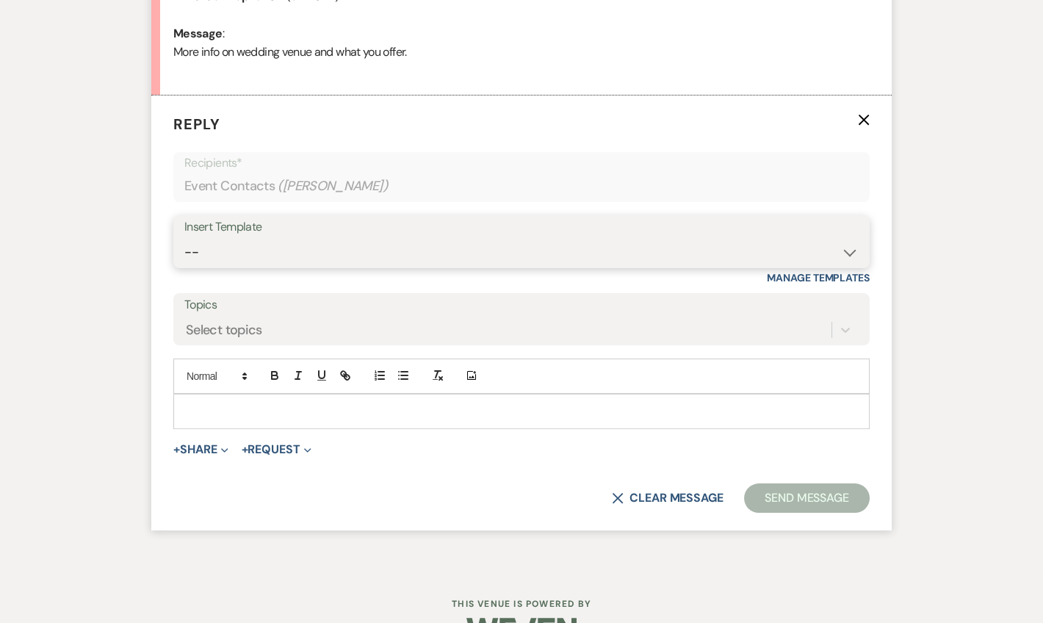
drag, startPoint x: 283, startPoint y: 249, endPoint x: 311, endPoint y: 254, distance: 29.1
click at [283, 249] on select "-- Weven Planning Portal Introduction (Booked Events) Tour Request Response Fol…" at bounding box center [521, 252] width 674 height 29
select select "4367"
click at [184, 238] on select "-- Weven Planning Portal Introduction (Booked Events) Tour Request Response Fol…" at bounding box center [521, 252] width 674 height 29
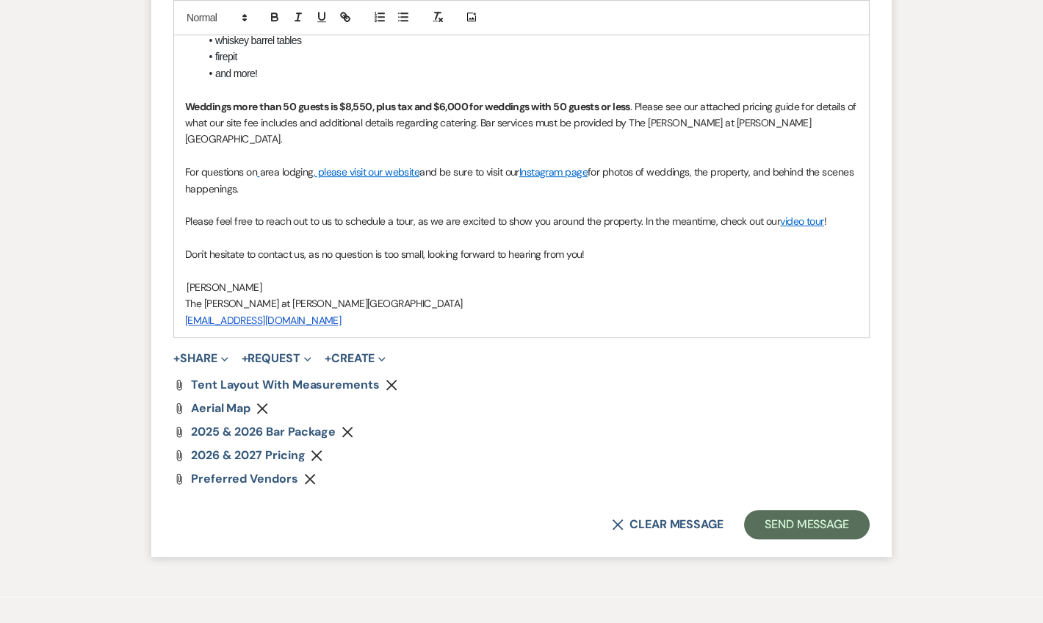
scroll to position [1559, 0]
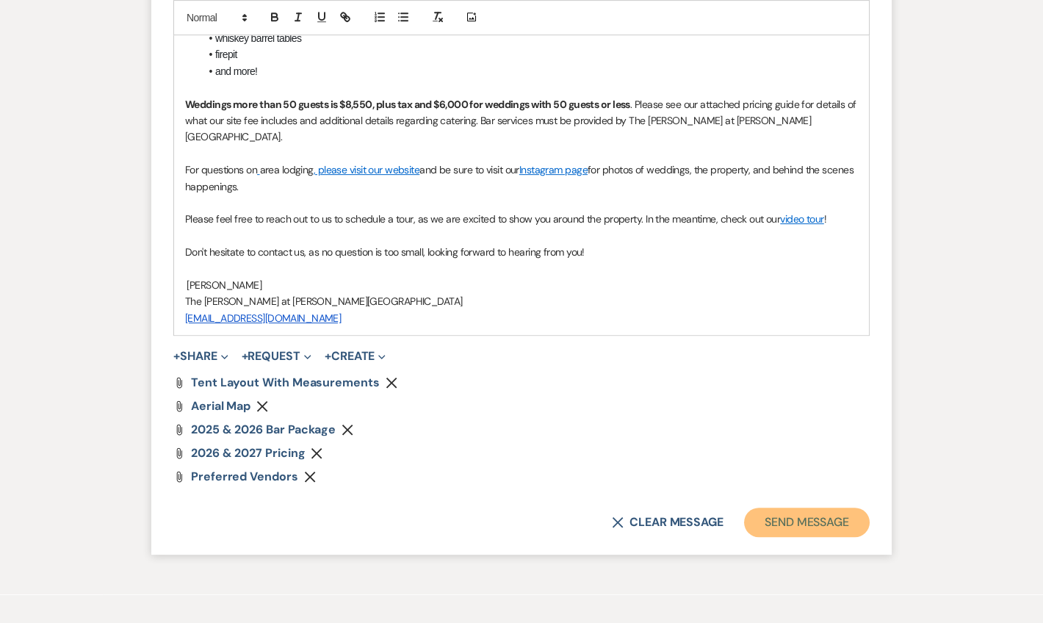
click at [768, 508] on button "Send Message" at bounding box center [807, 522] width 126 height 29
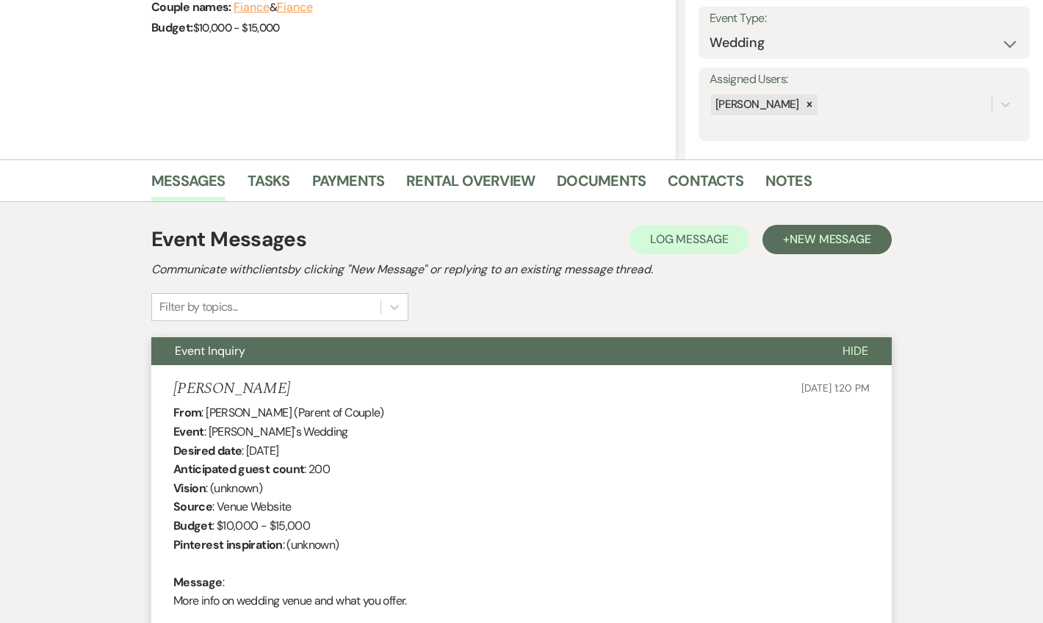
scroll to position [0, 0]
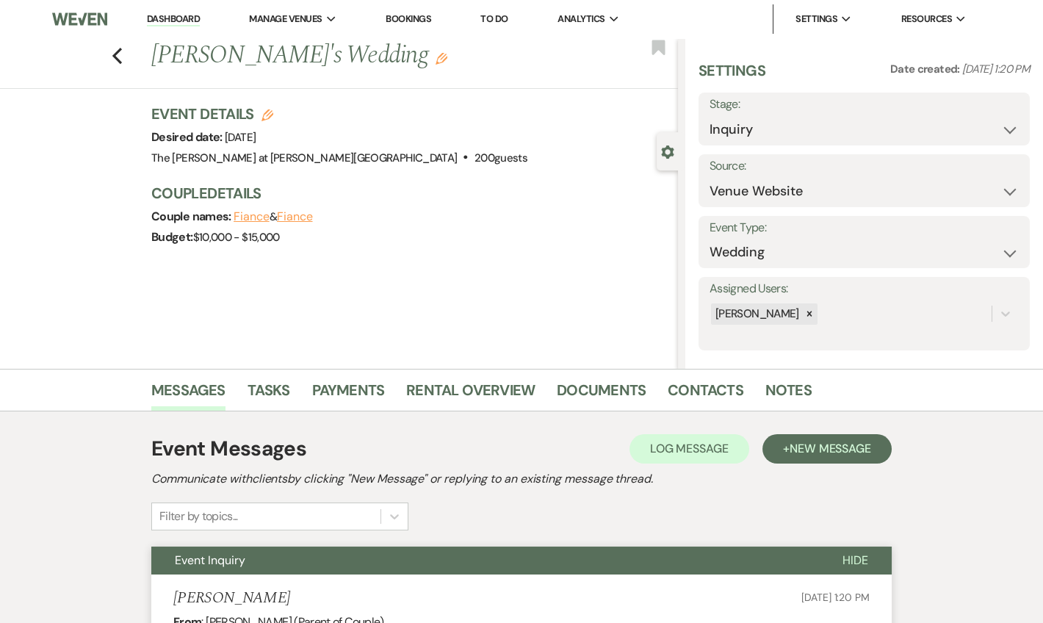
click at [169, 25] on link "Dashboard" at bounding box center [173, 19] width 53 height 14
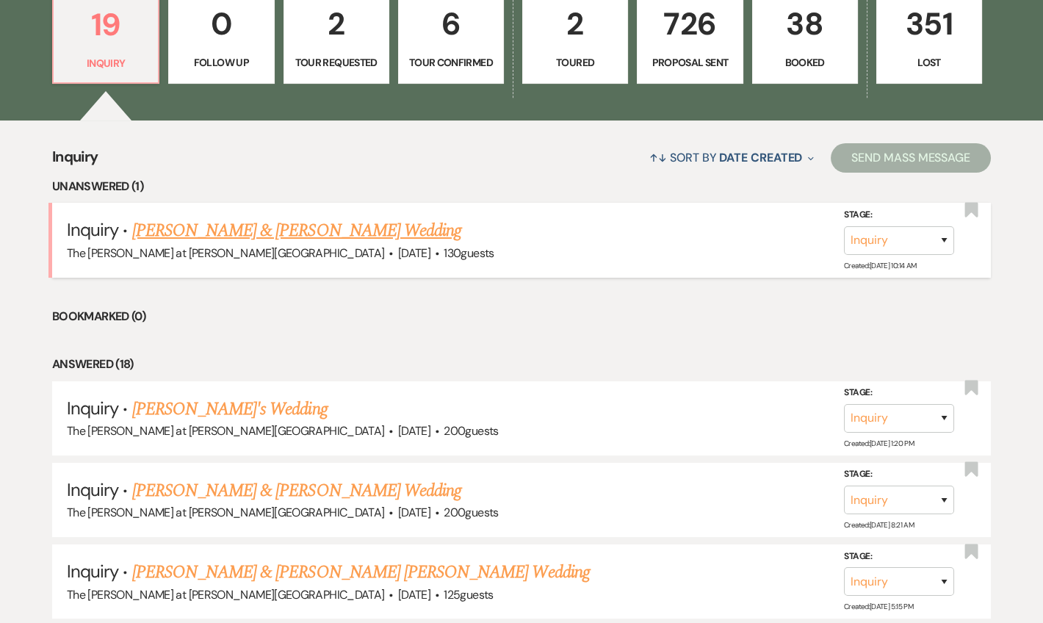
click at [300, 227] on link "[PERSON_NAME] & [PERSON_NAME] Wedding" at bounding box center [296, 230] width 329 height 26
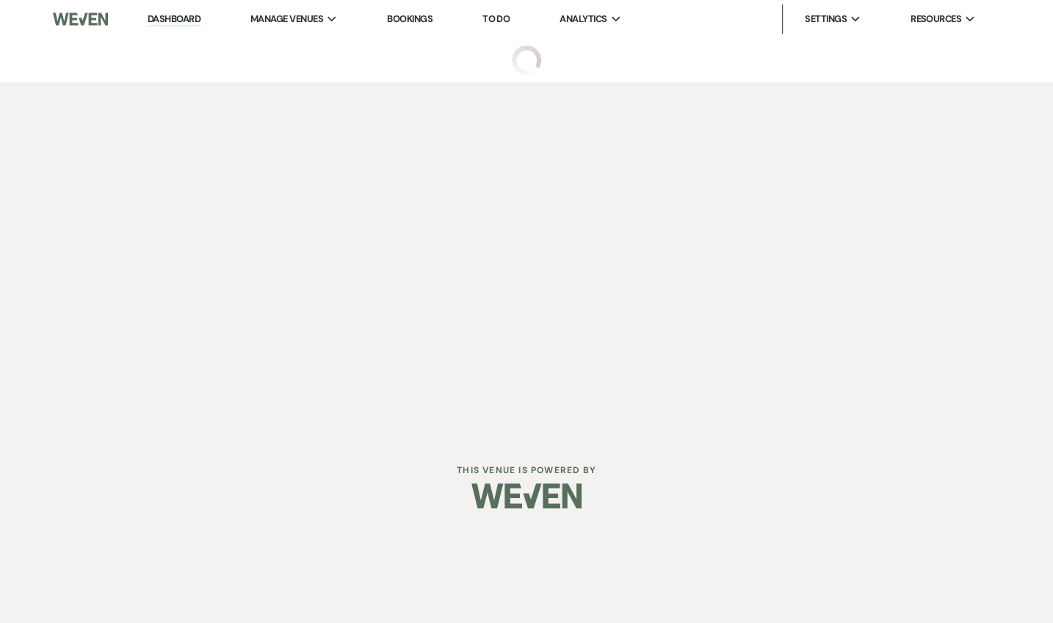
select select "5"
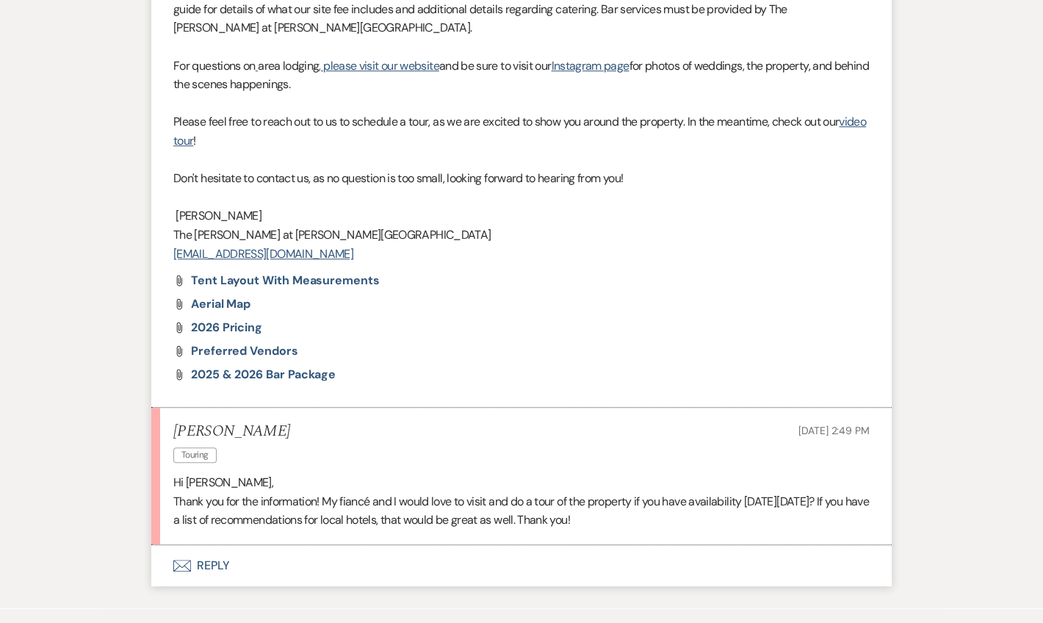
scroll to position [1755, 0]
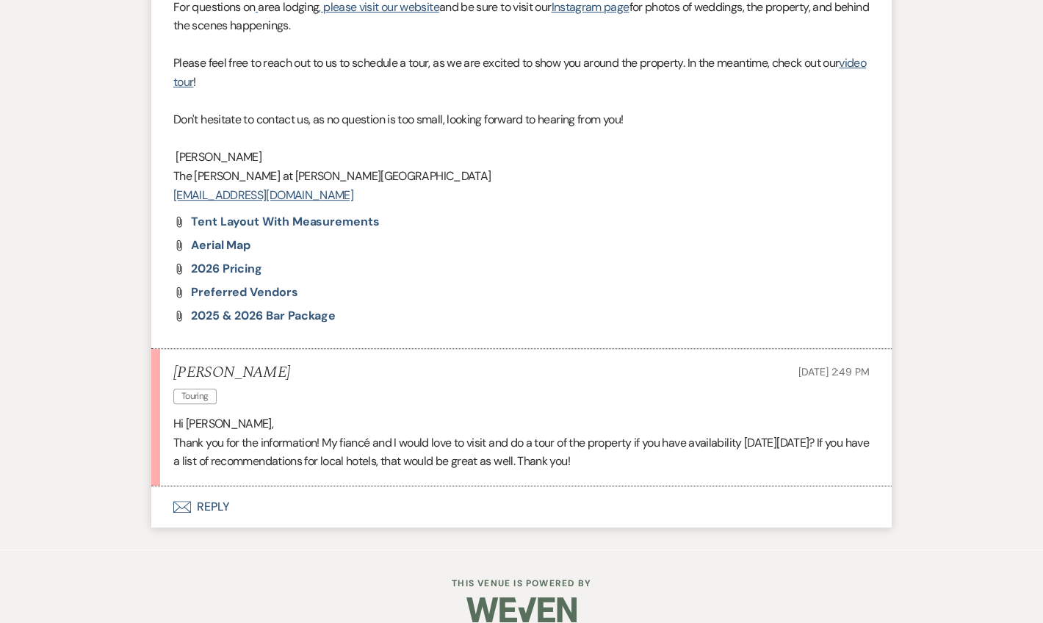
click at [221, 486] on button "Envelope Reply" at bounding box center [521, 506] width 740 height 41
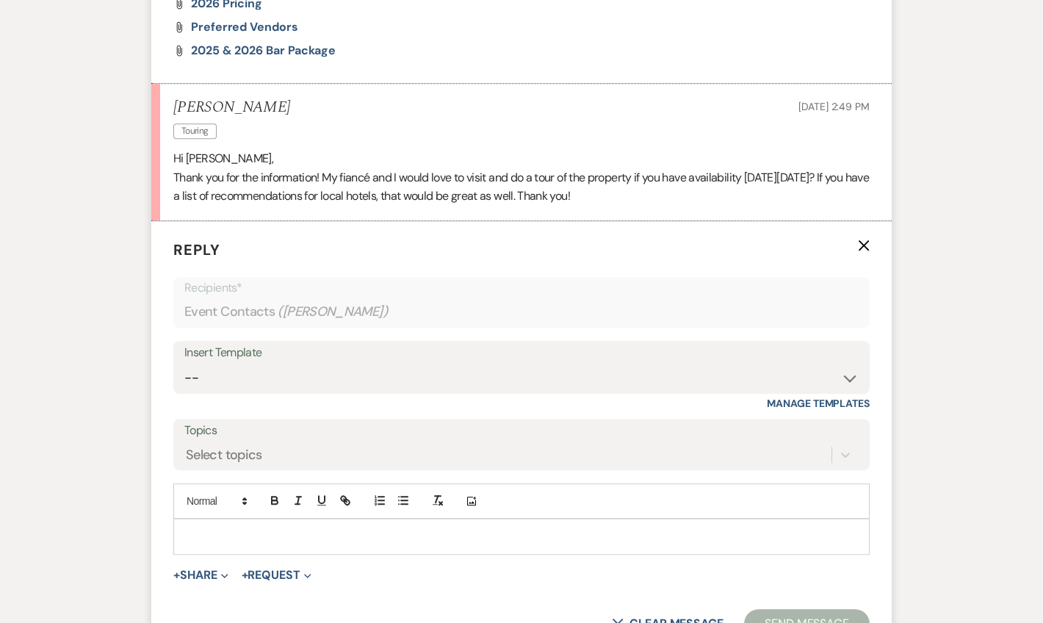
scroll to position [2035, 0]
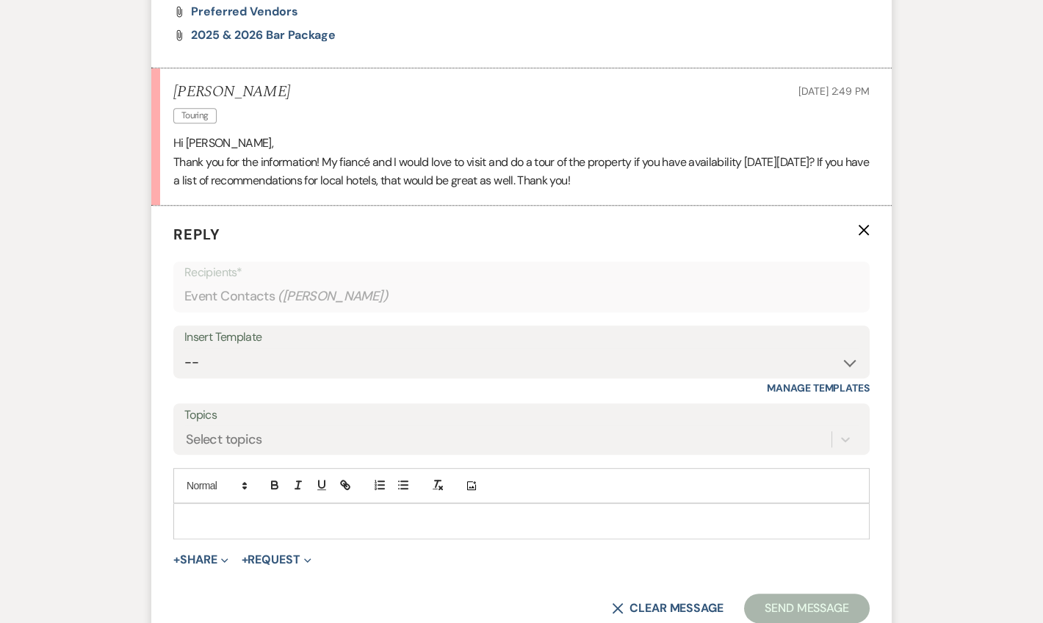
click at [229, 504] on div at bounding box center [521, 521] width 695 height 34
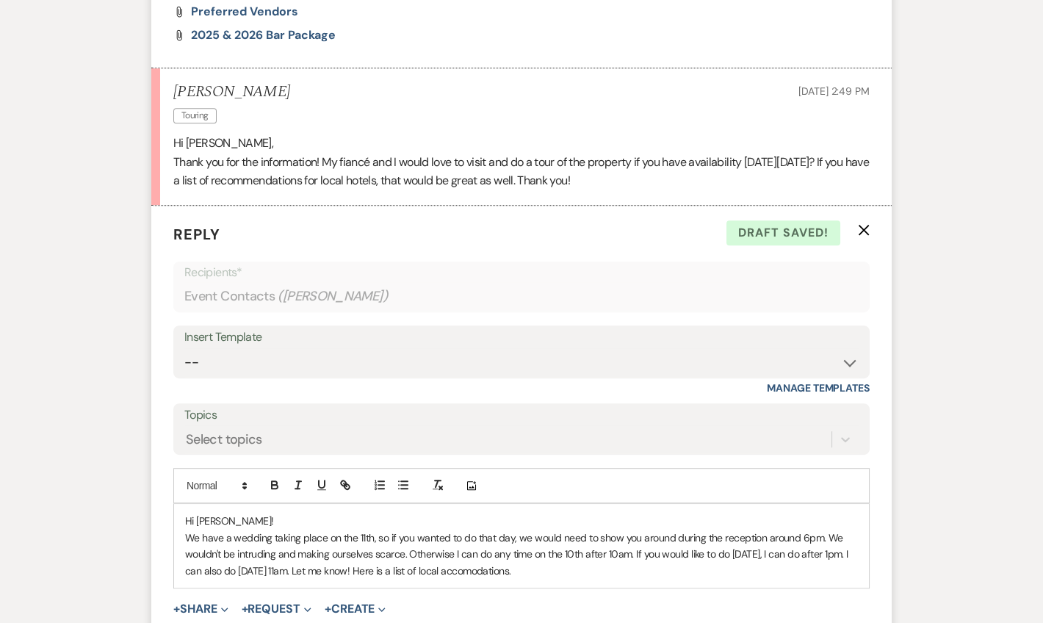
drag, startPoint x: 482, startPoint y: 549, endPoint x: 572, endPoint y: 551, distance: 90.4
click at [572, 551] on p "We have a wedding taking place on the 11th, so if you wanted to do that day, we…" at bounding box center [521, 554] width 673 height 49
click at [346, 483] on line "button" at bounding box center [345, 484] width 3 height 3
paste input "[URL][DOMAIN_NAME]"
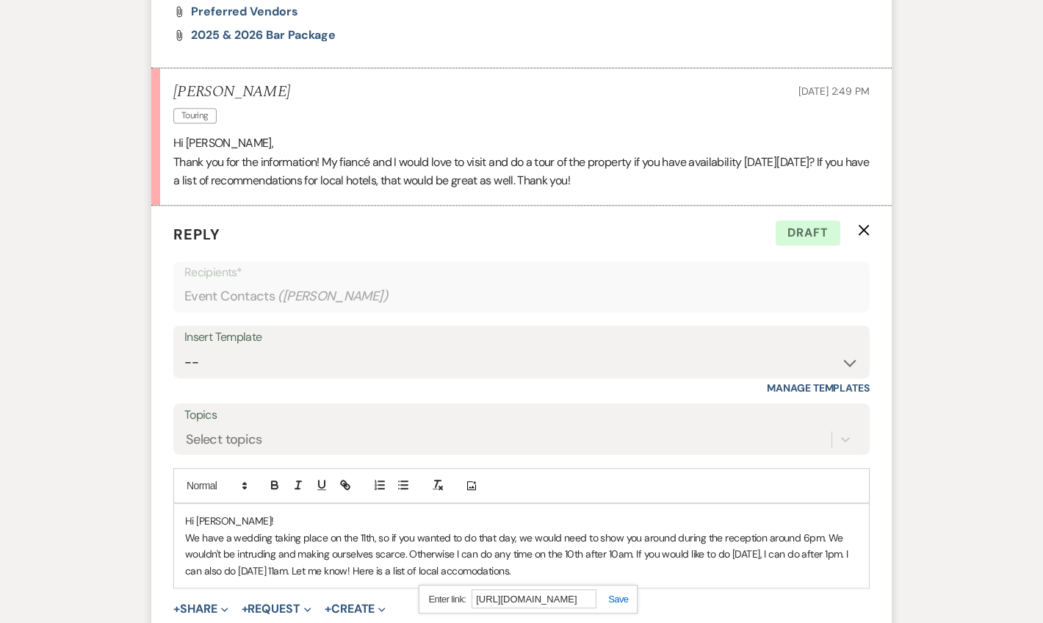
type input "[URL][DOMAIN_NAME]"
click at [617, 593] on link at bounding box center [612, 598] width 32 height 11
click at [703, 553] on p "We have a wedding taking place on the 11th, so if you wanted to do that day, we…" at bounding box center [521, 554] width 673 height 49
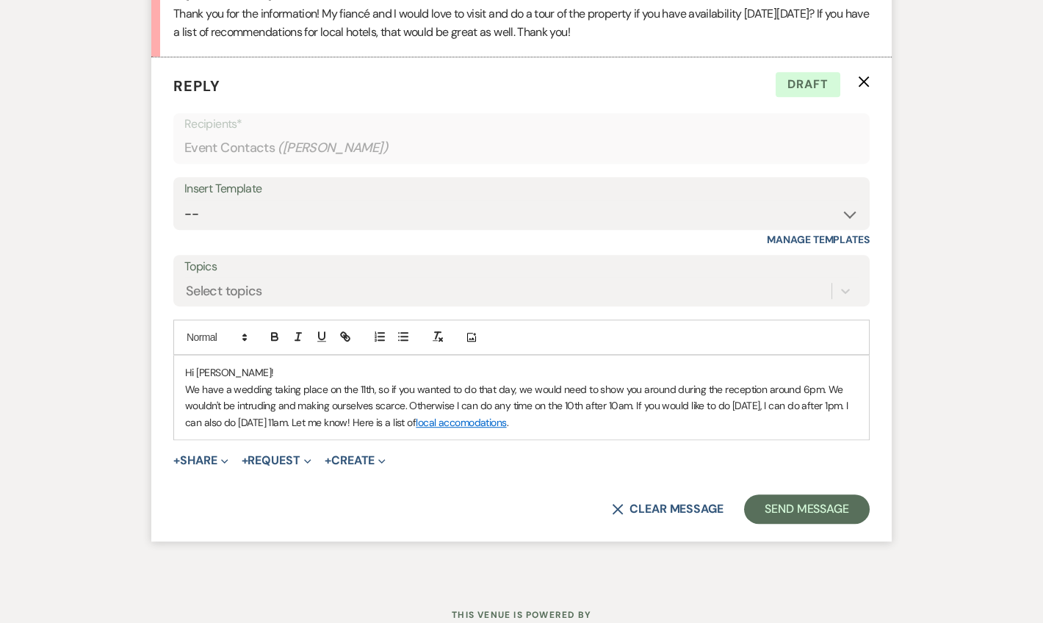
scroll to position [2214, 0]
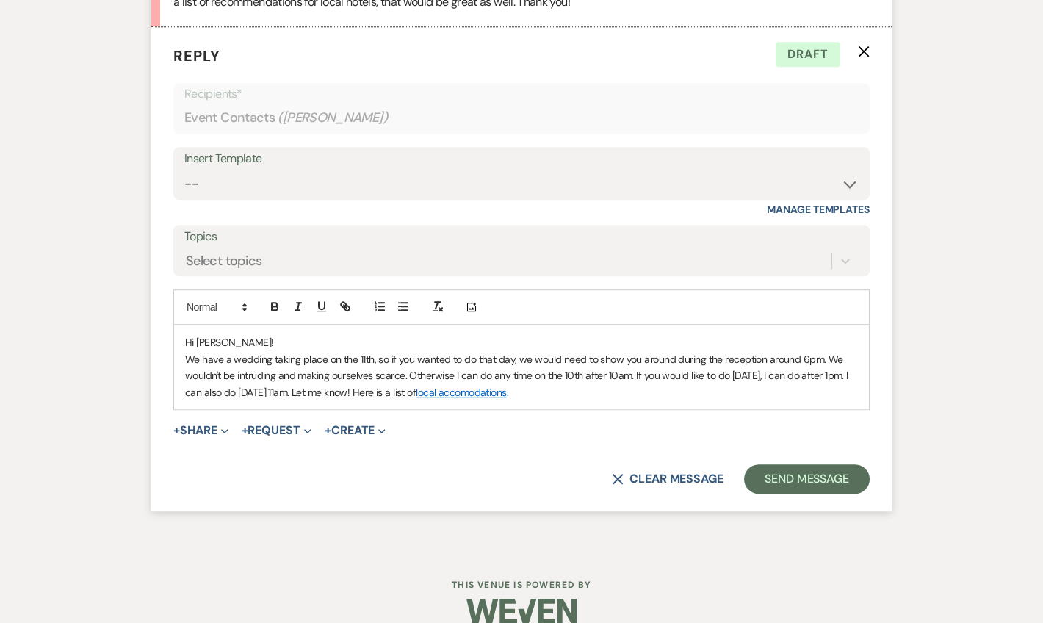
click at [237, 334] on p "Hi [PERSON_NAME]!" at bounding box center [521, 342] width 673 height 16
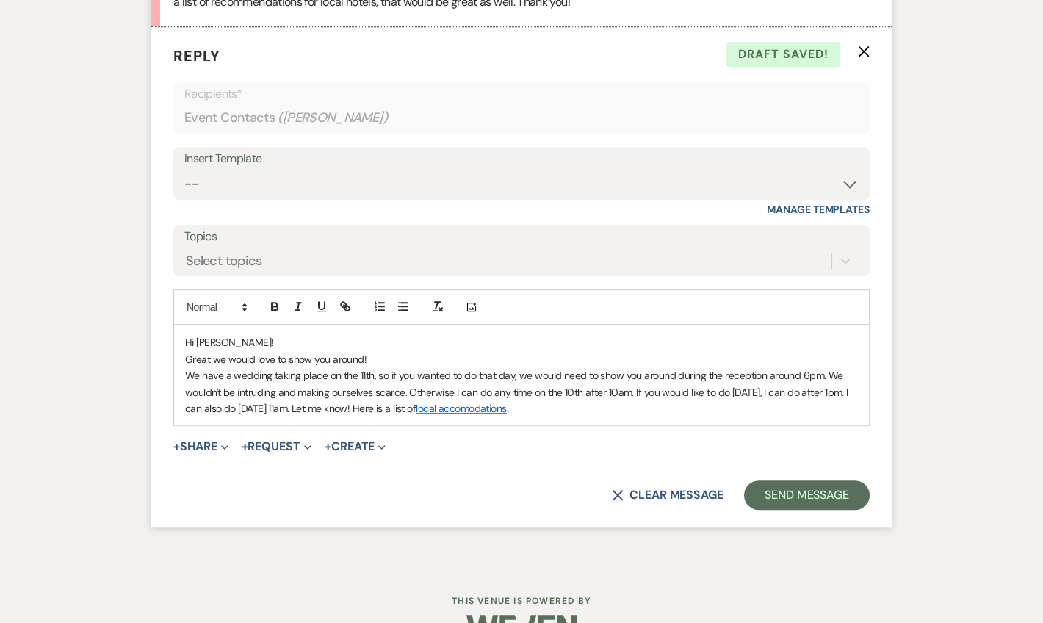
click at [357, 388] on p "We have a wedding taking place on the 11th, so if you wanted to do that day, we…" at bounding box center [521, 391] width 673 height 49
click at [587, 381] on p "We have a wedding taking place on the 11th, so if you wanted to do that day, we…" at bounding box center [521, 391] width 673 height 49
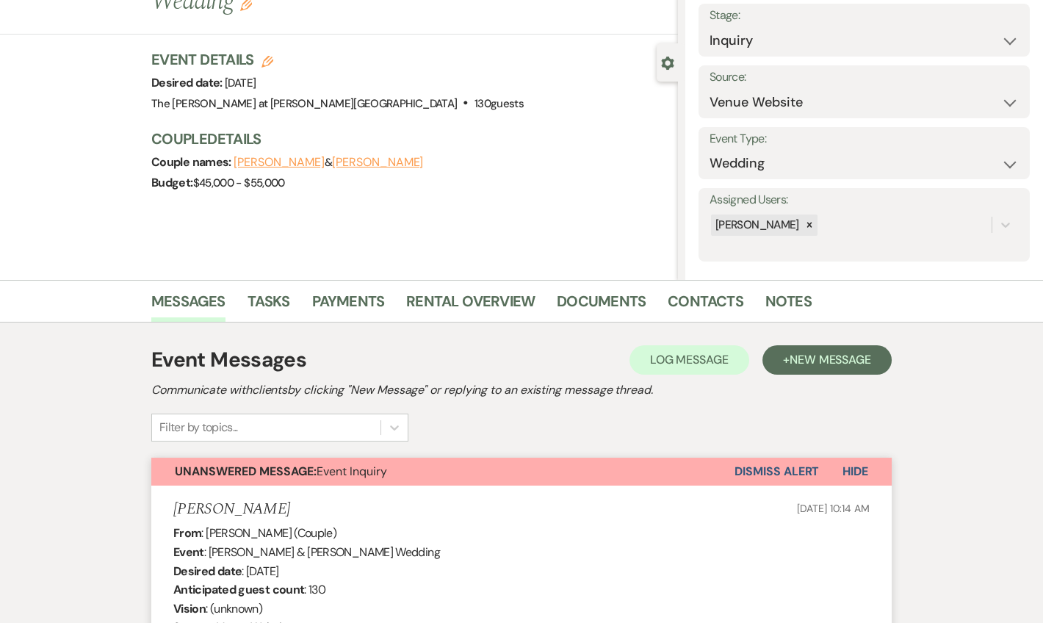
scroll to position [89, 0]
click at [351, 159] on button "[PERSON_NAME]" at bounding box center [377, 162] width 91 height 12
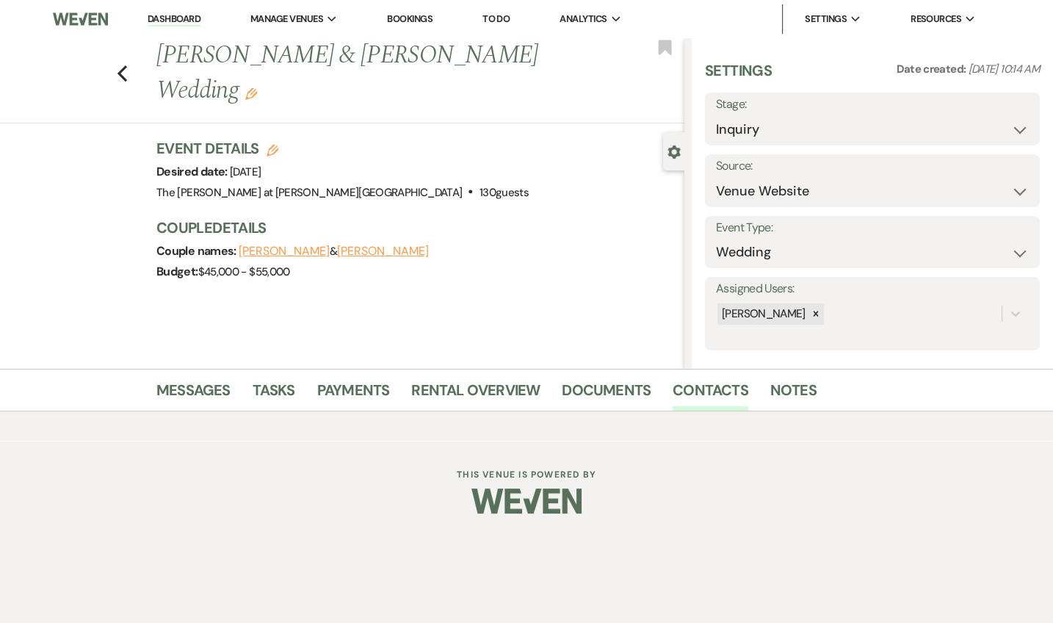
select select "email"
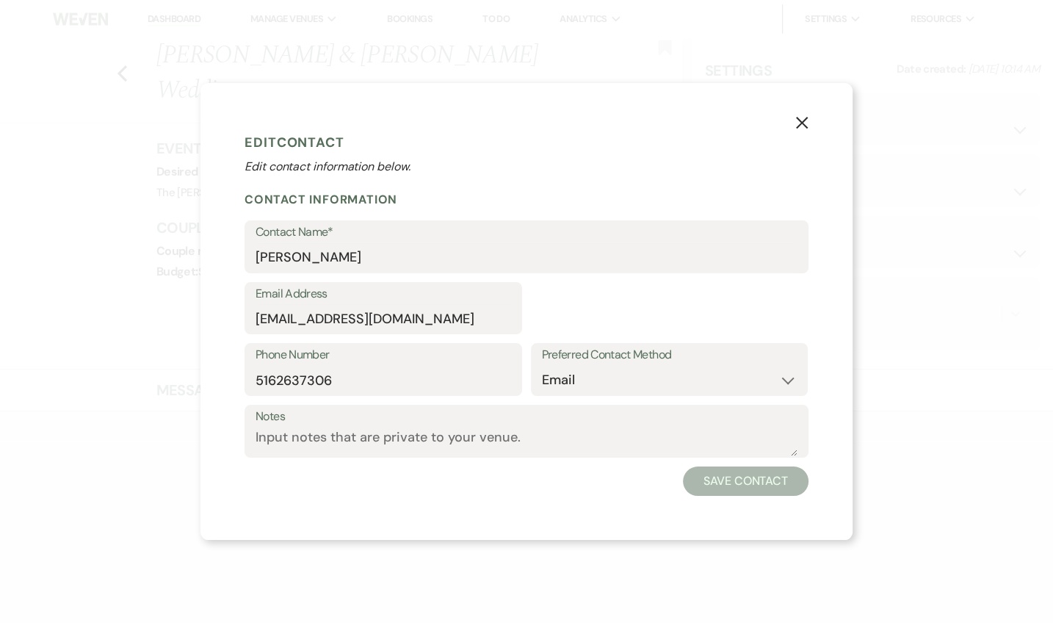
select select "1"
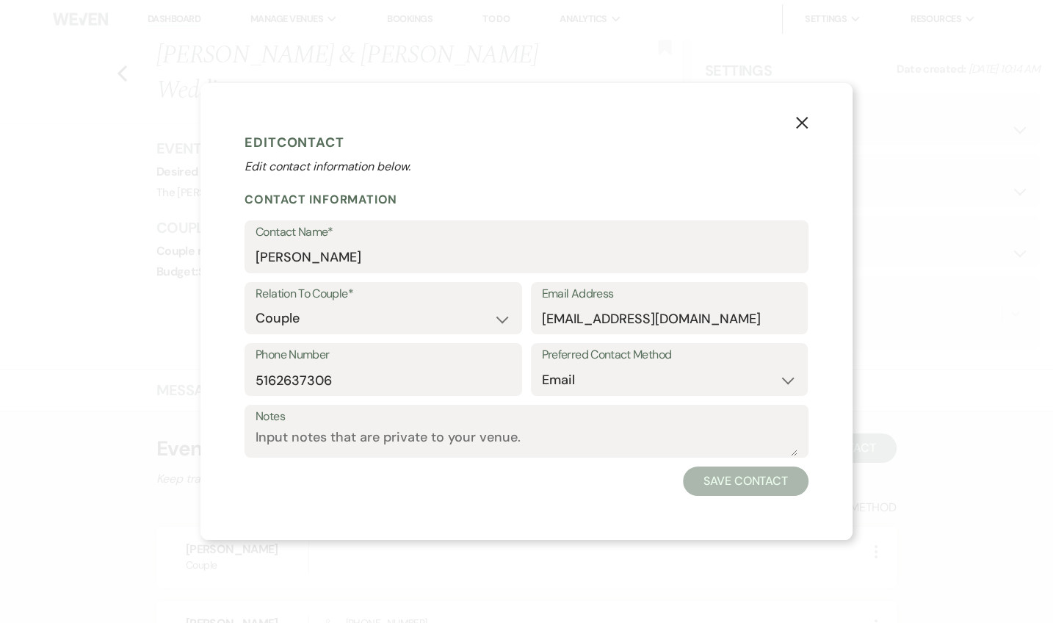
drag, startPoint x: 802, startPoint y: 127, endPoint x: 751, endPoint y: 229, distance: 114.0
click at [801, 127] on icon "X" at bounding box center [801, 122] width 13 height 13
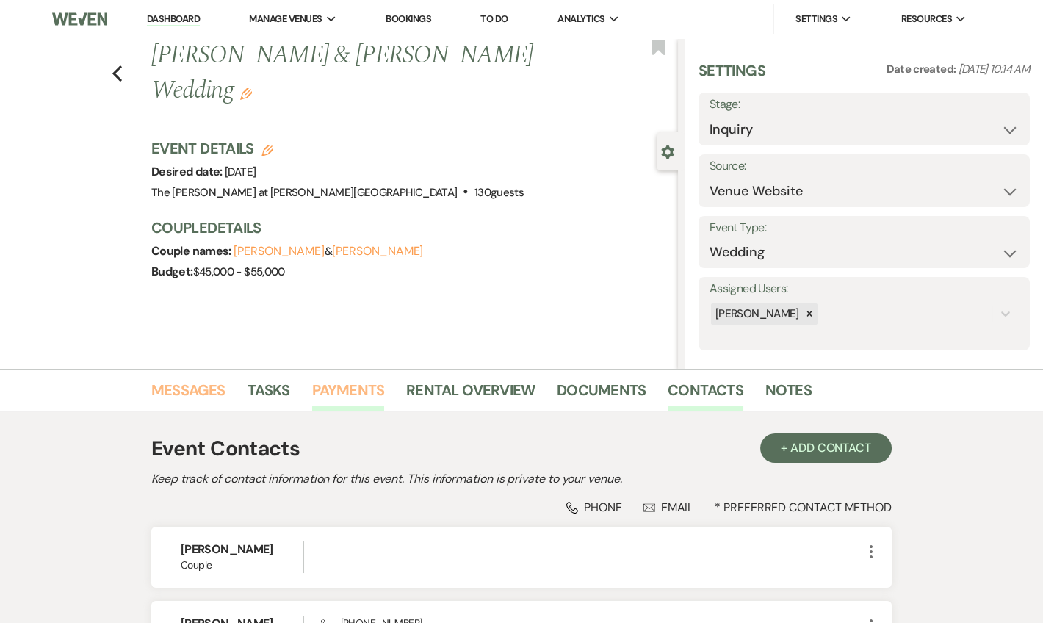
drag, startPoint x: 195, startPoint y: 395, endPoint x: 355, endPoint y: 382, distance: 160.7
click at [195, 395] on link "Messages" at bounding box center [188, 394] width 74 height 32
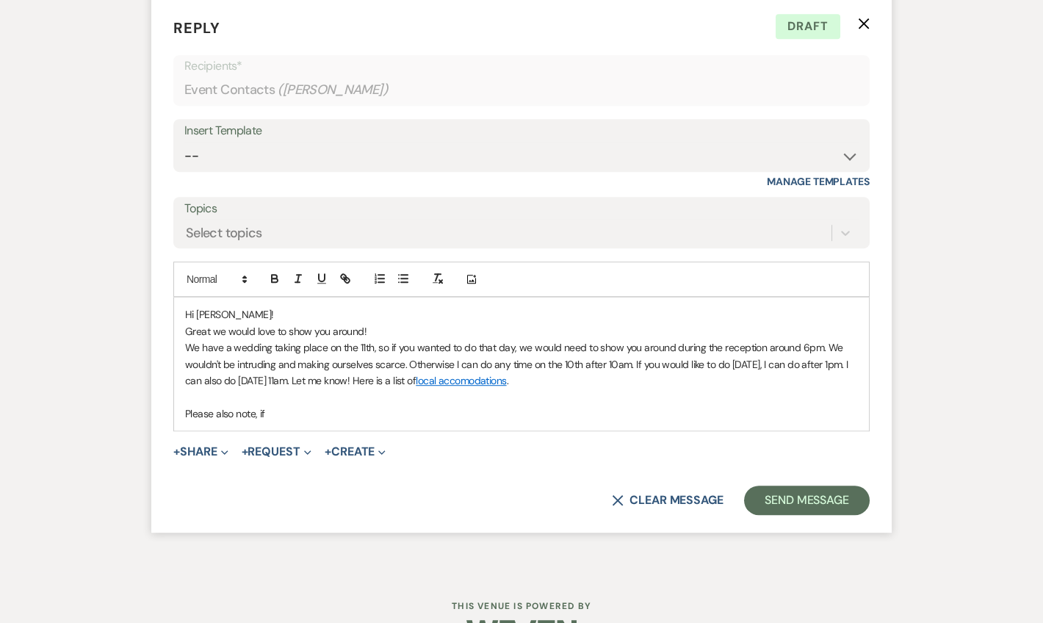
scroll to position [2264, 0]
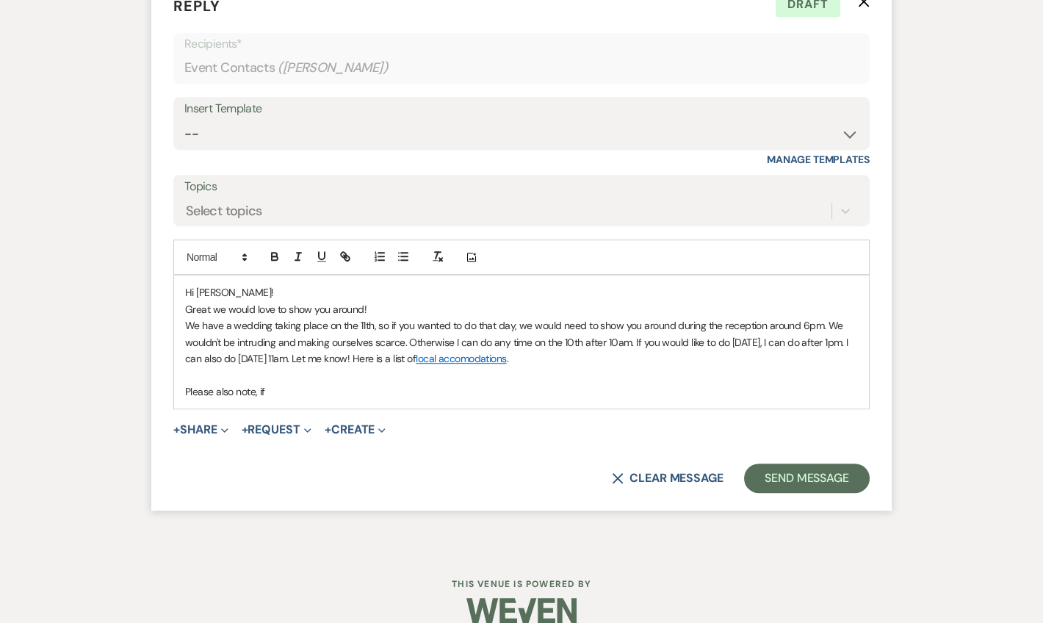
click at [325, 383] on p "Please also note, if" at bounding box center [521, 391] width 673 height 16
drag, startPoint x: 527, startPoint y: 372, endPoint x: 187, endPoint y: 383, distance: 341.0
click at [187, 383] on div "Hi [PERSON_NAME]! Great we would love to show you around! We have a wedding tak…" at bounding box center [521, 341] width 695 height 133
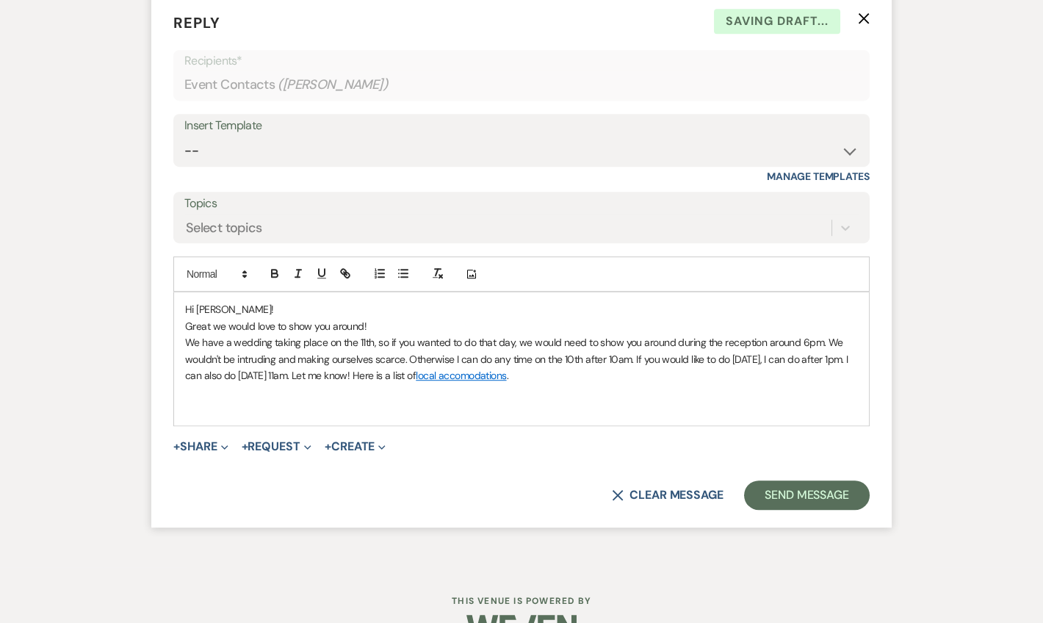
scroll to position [2231, 0]
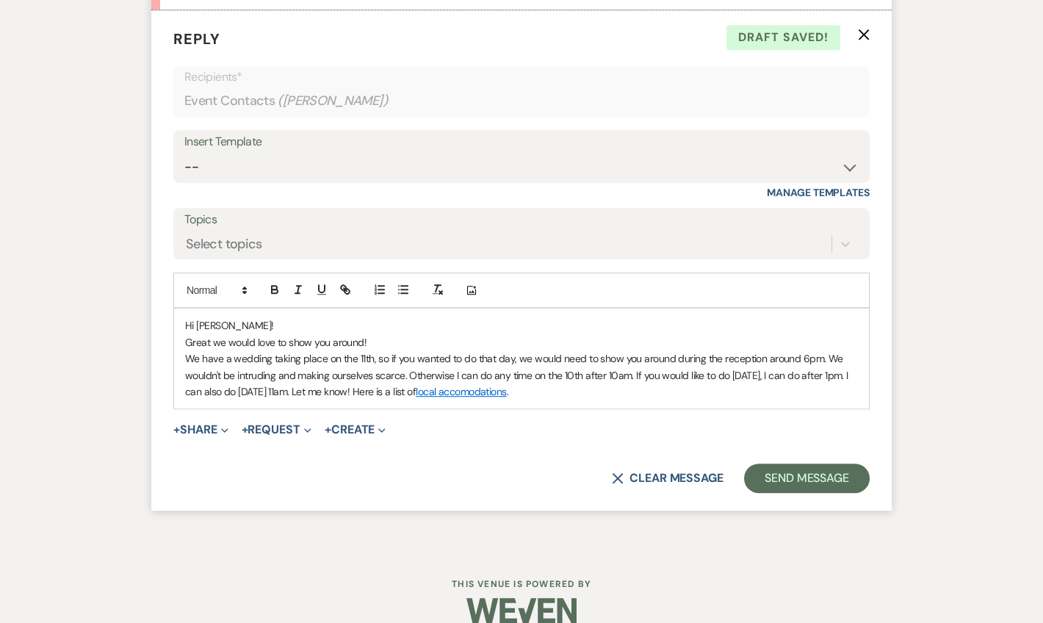
click at [355, 370] on p "We have a wedding taking place on the 11th, so if you wanted to do that day, we…" at bounding box center [521, 374] width 673 height 49
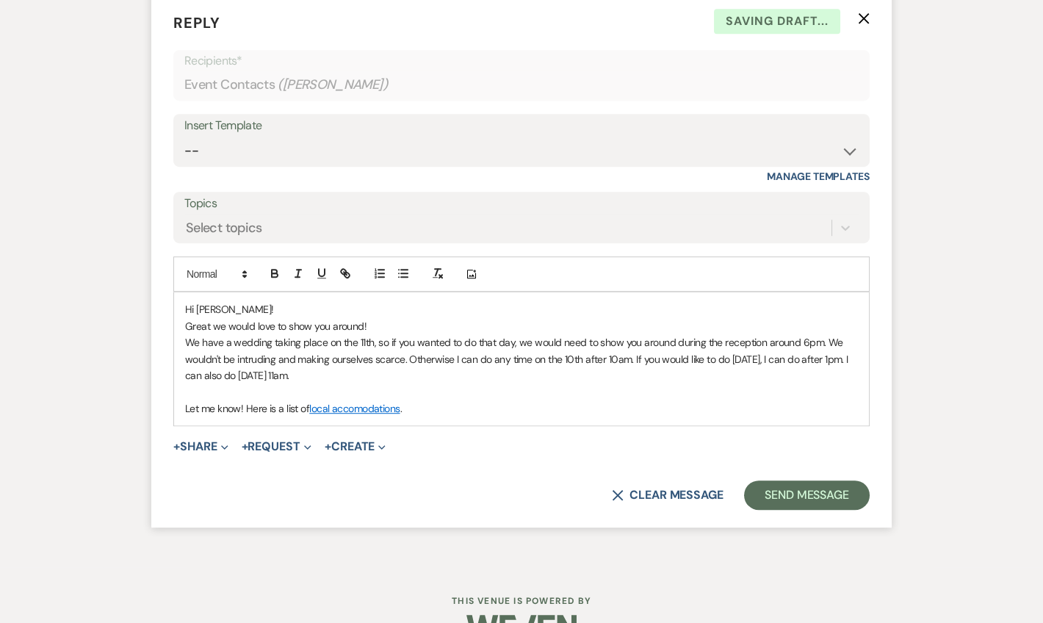
scroll to position [2264, 0]
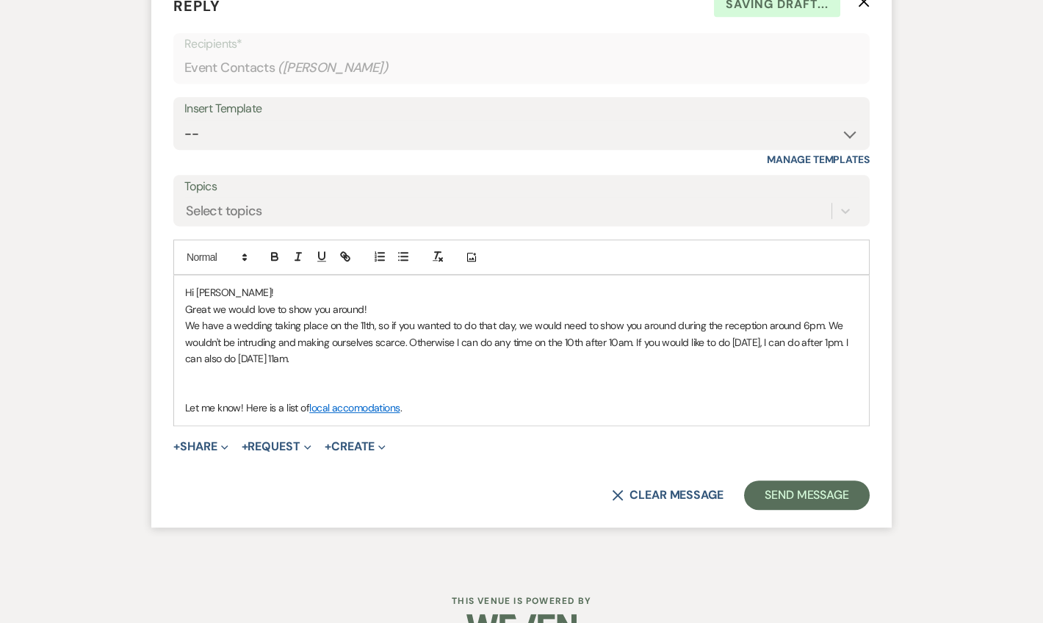
click at [409, 331] on p "We have a wedding taking place on the 11th, so if you wanted to do that day, we…" at bounding box center [521, 341] width 673 height 49
click at [509, 339] on p "We have a wedding taking place on the 11th, so if you wanted to do that day, we…" at bounding box center [521, 341] width 673 height 49
click at [641, 400] on p "Let me know! Here is a list of local accomodations ." at bounding box center [521, 408] width 673 height 16
click at [354, 383] on p at bounding box center [521, 391] width 673 height 16
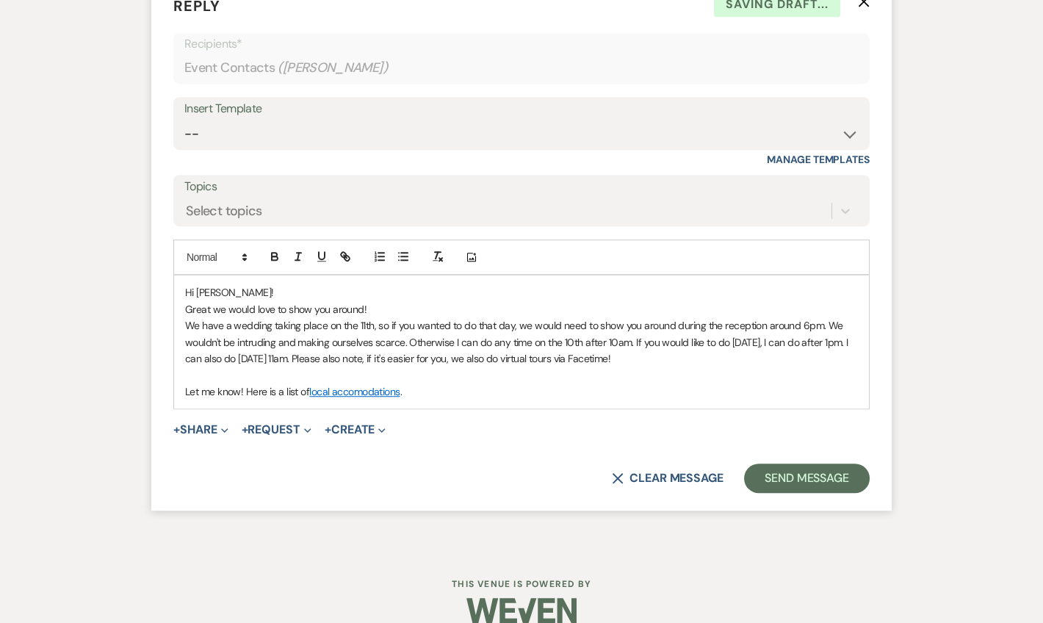
click at [236, 383] on p "Let me know! Here is a list of local accomodations ." at bounding box center [521, 391] width 673 height 16
click at [561, 383] on p "Let me know what you decide! Here is a list of local accomodations ." at bounding box center [521, 391] width 673 height 16
drag, startPoint x: 350, startPoint y: 369, endPoint x: 441, endPoint y: 355, distance: 93.0
click at [351, 383] on p "Let me know what you decide! Here is a list of local accomodations ." at bounding box center [521, 391] width 673 height 16
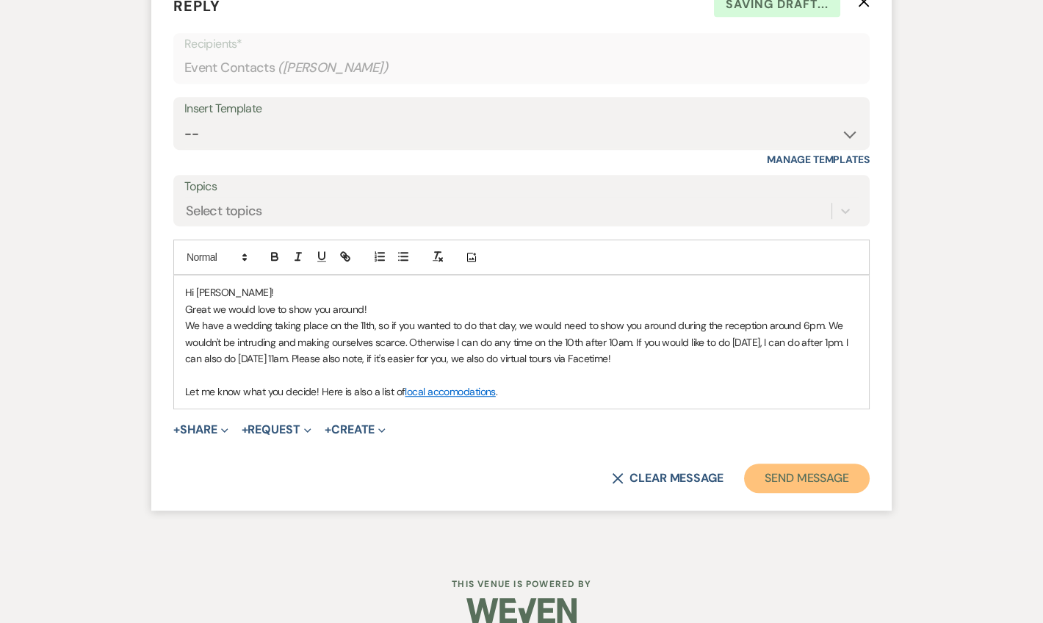
click at [779, 463] on button "Send Message" at bounding box center [807, 477] width 126 height 29
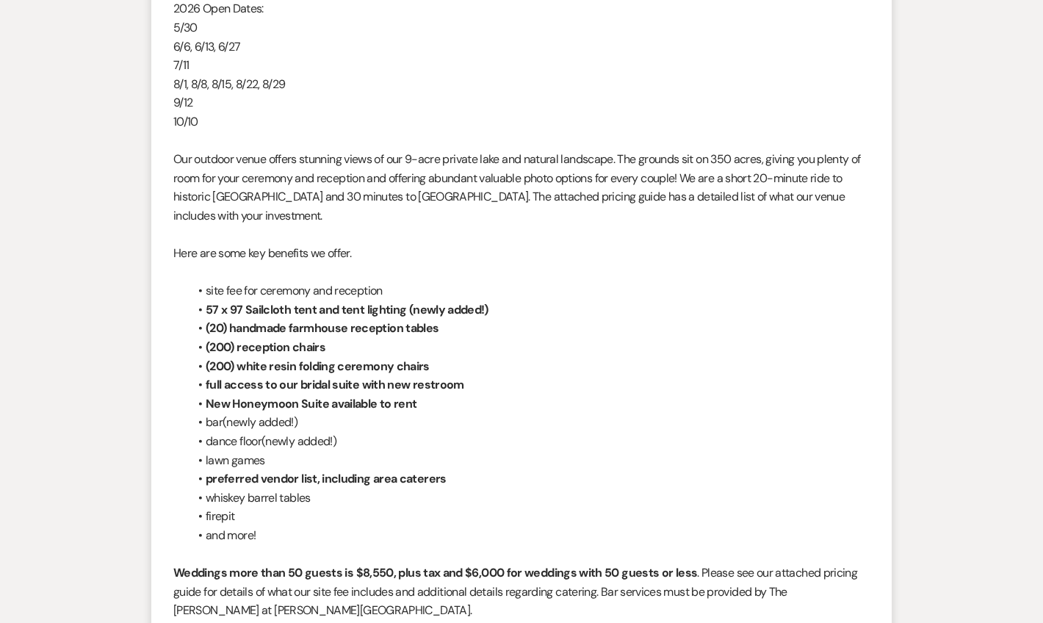
scroll to position [0, 0]
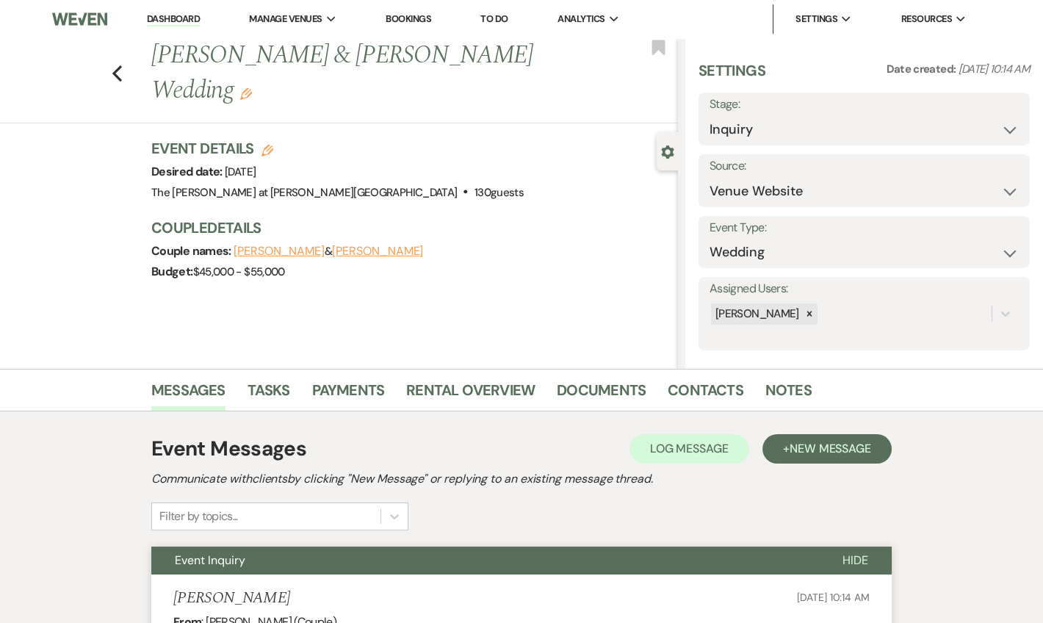
click at [169, 7] on li "Dashboard" at bounding box center [174, 18] width 68 height 29
click at [170, 15] on link "Dashboard" at bounding box center [173, 19] width 53 height 14
